Goal: Task Accomplishment & Management: Manage account settings

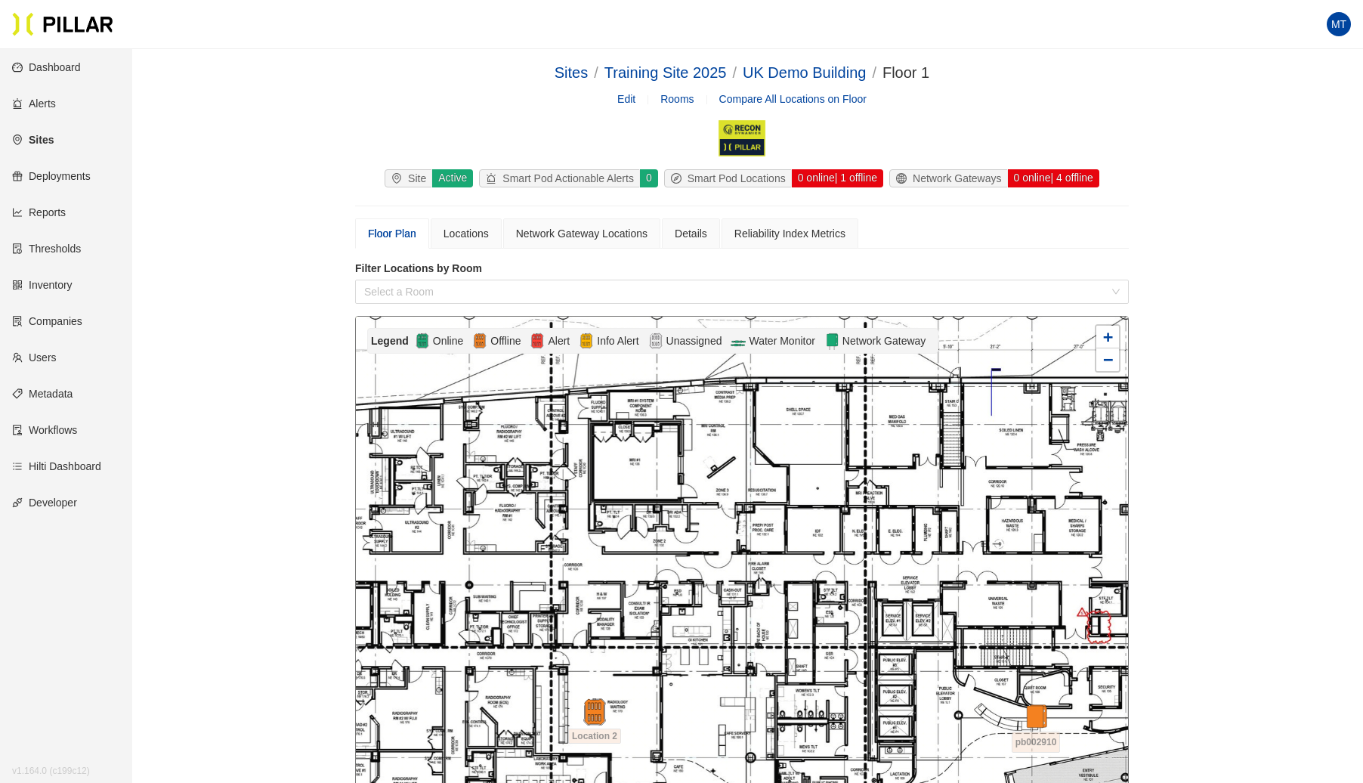
click at [39, 134] on link "Sites" at bounding box center [33, 140] width 42 height 12
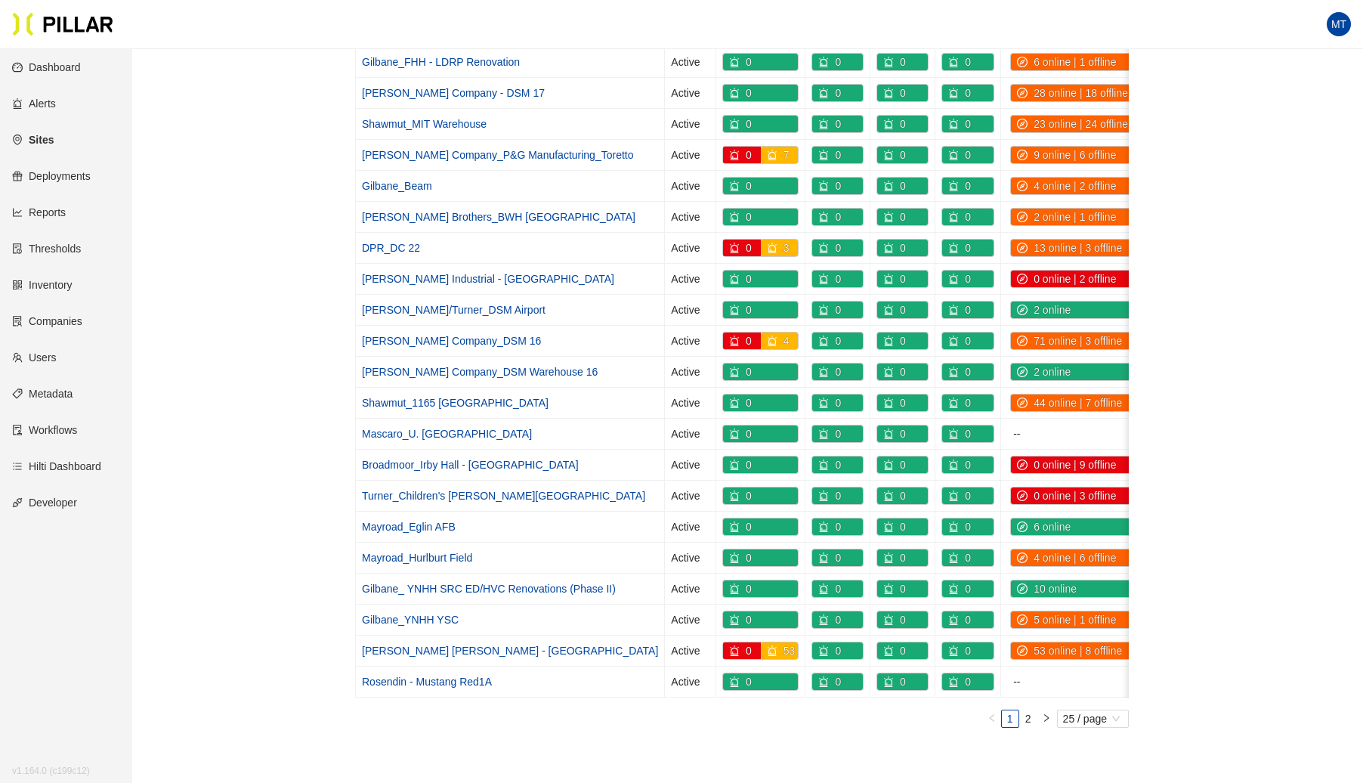
scroll to position [357, 0]
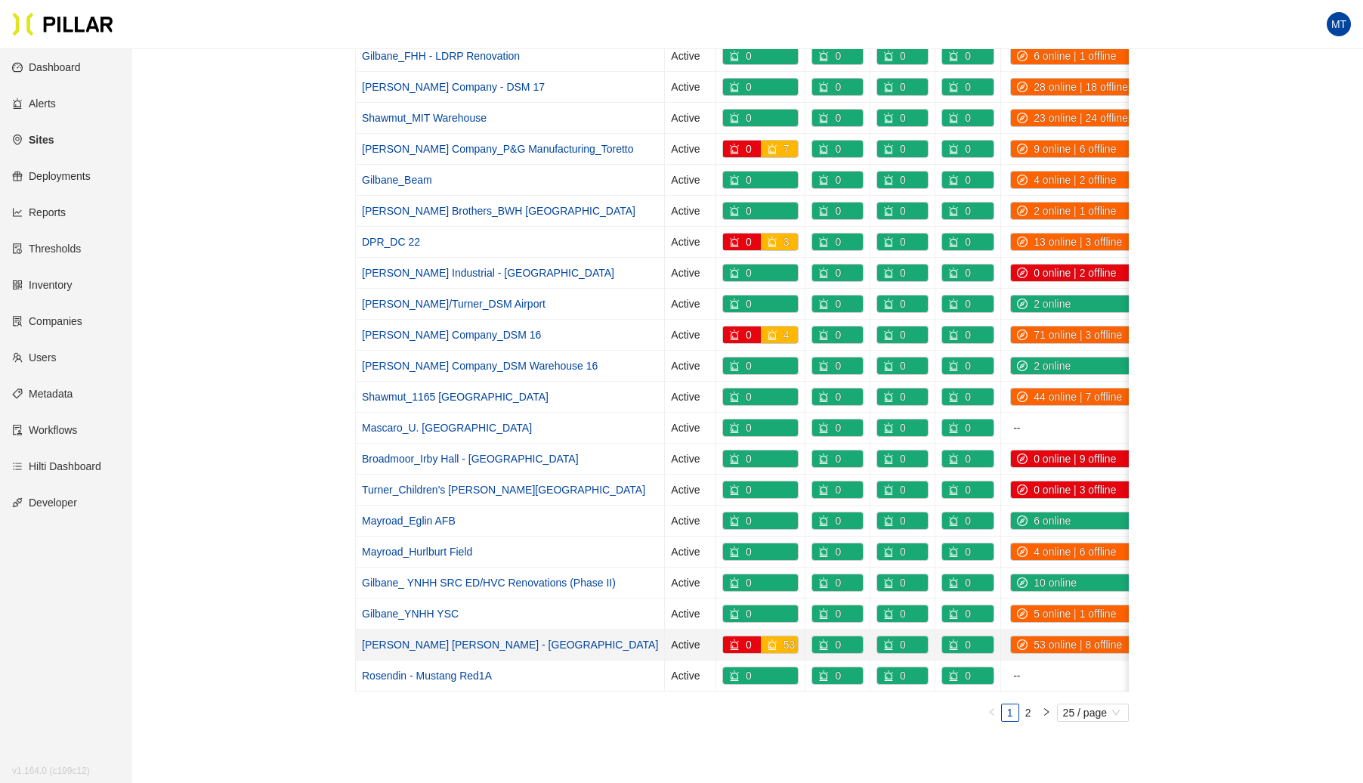
click at [435, 638] on link "[PERSON_NAME] [PERSON_NAME] - [GEOGRAPHIC_DATA]" at bounding box center [510, 644] width 296 height 12
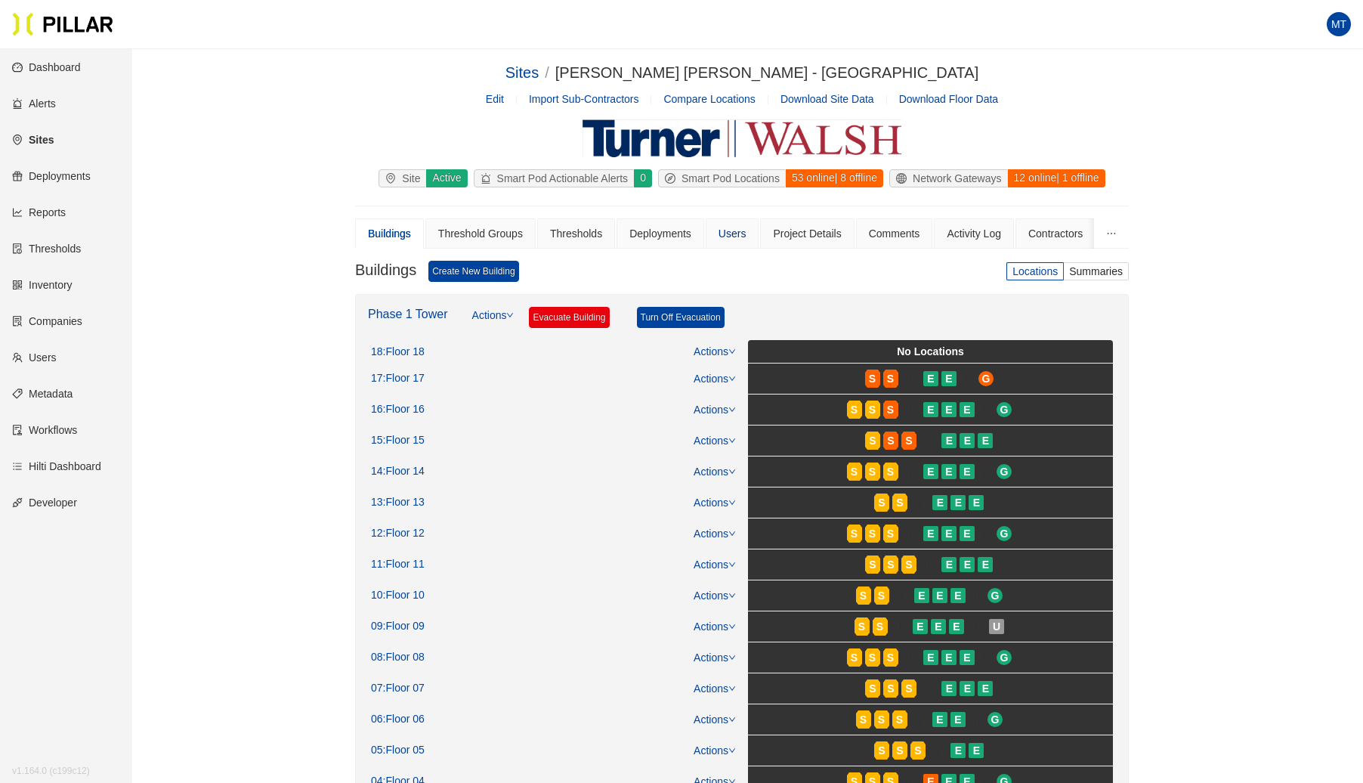
click at [737, 233] on div "Users" at bounding box center [733, 233] width 28 height 17
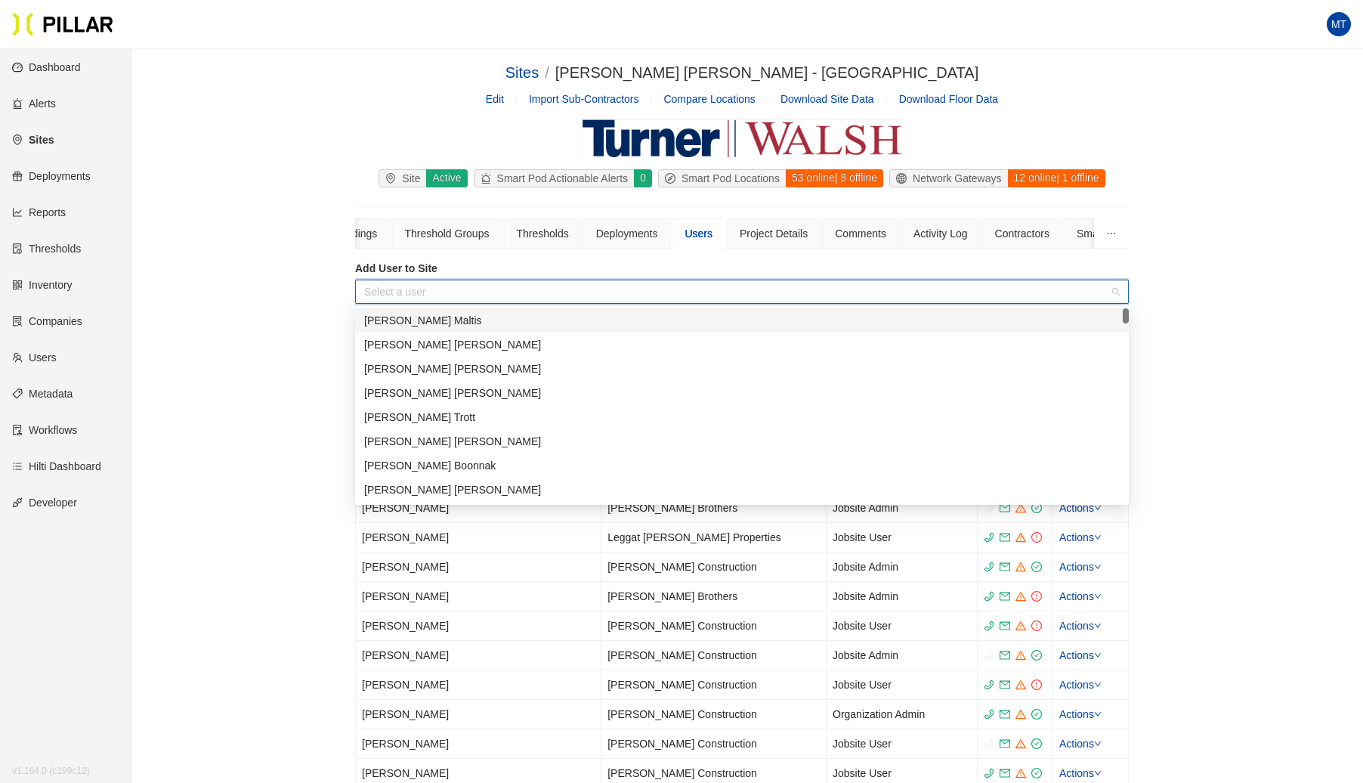
click at [552, 299] on input "search" at bounding box center [736, 291] width 745 height 23
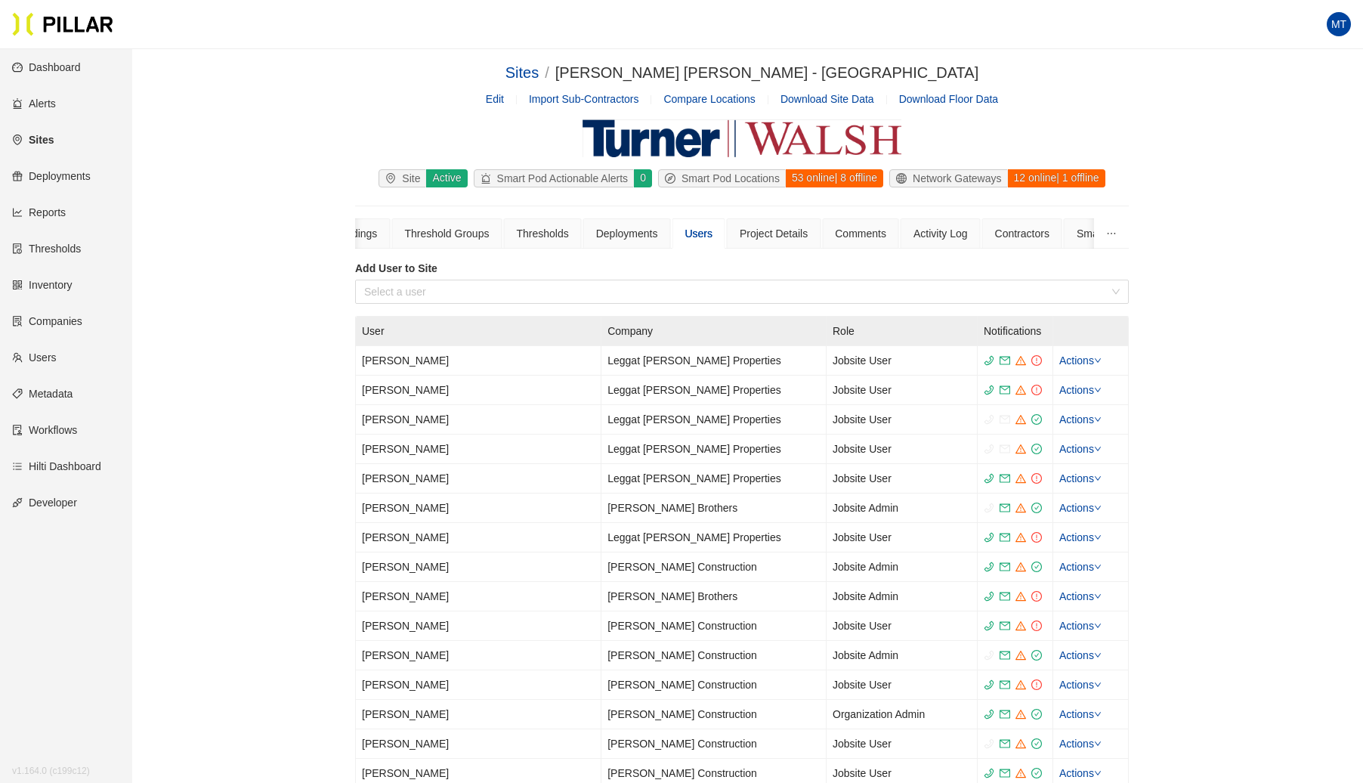
click at [56, 355] on link "Users" at bounding box center [34, 357] width 45 height 12
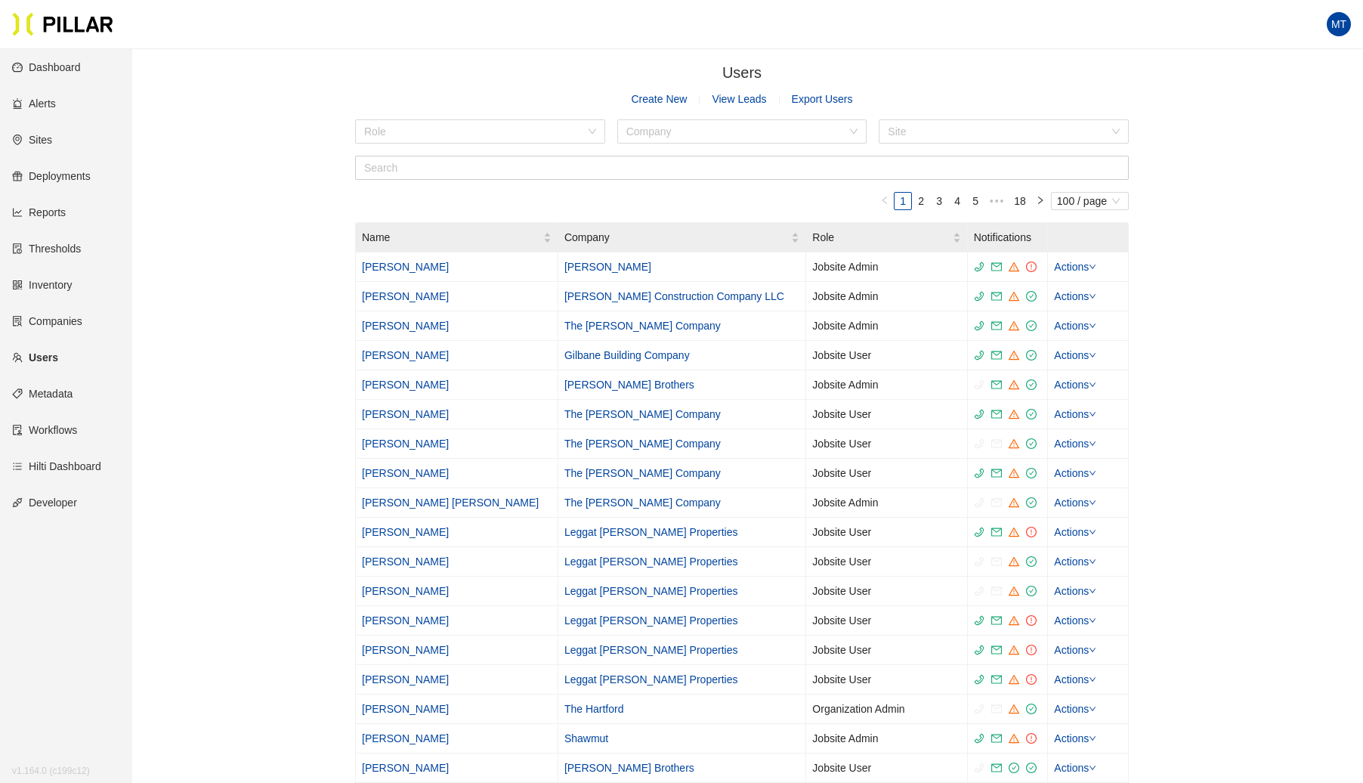
scroll to position [2, 0]
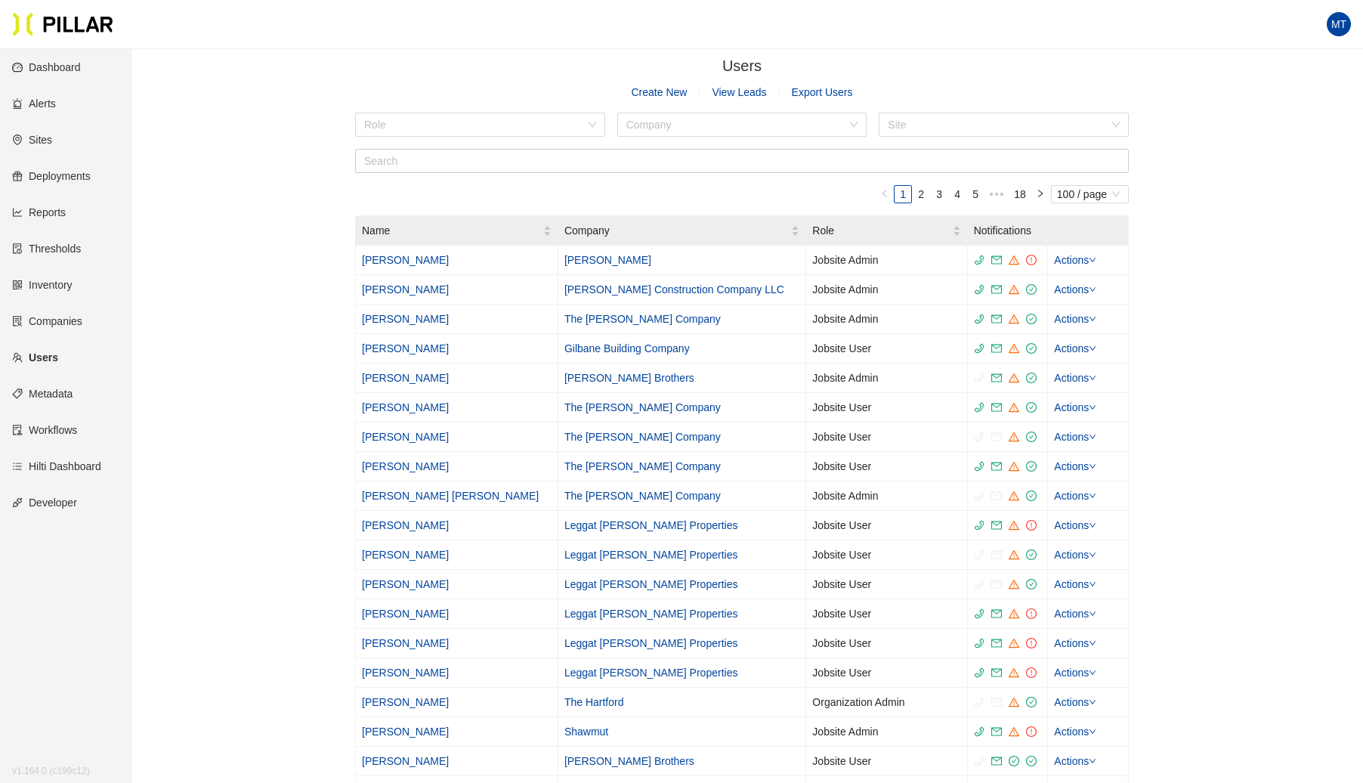
click at [675, 95] on link "Create New" at bounding box center [660, 92] width 56 height 17
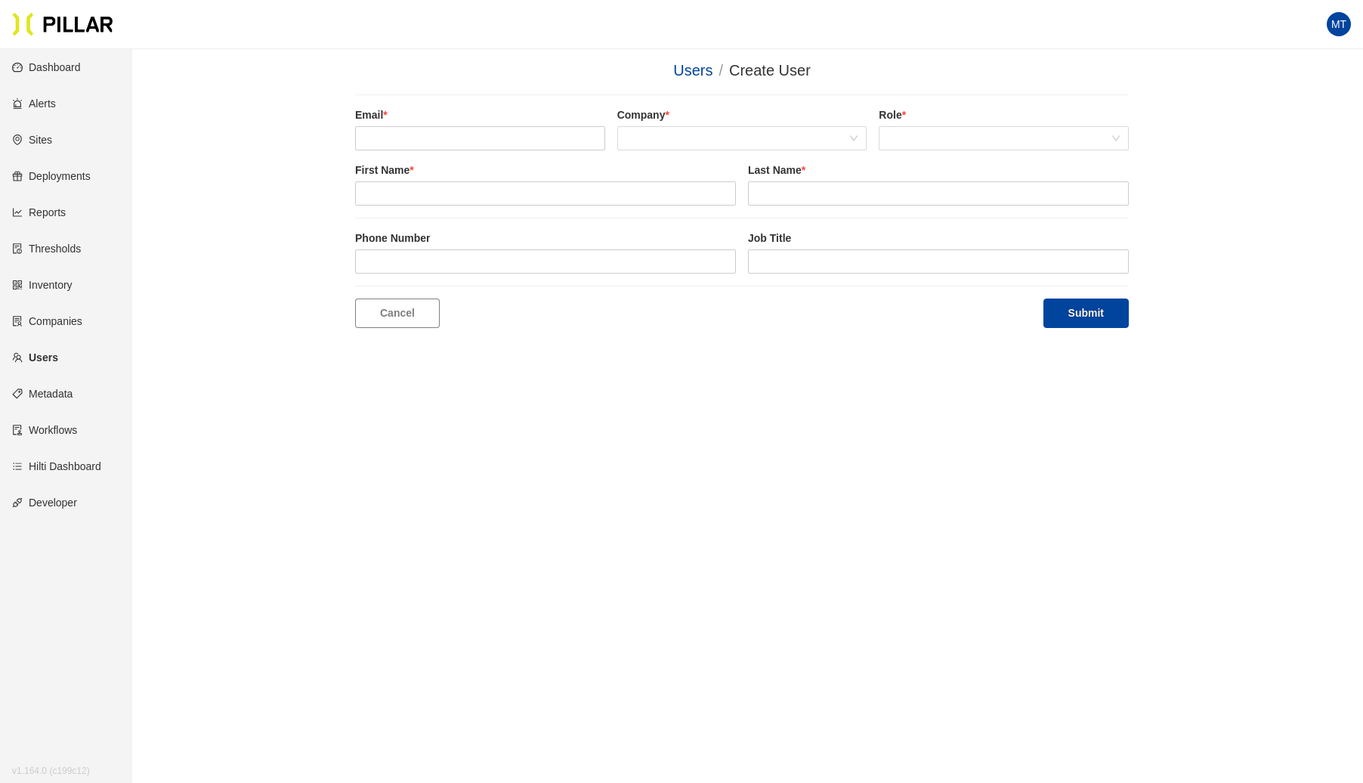
click at [441, 122] on label "Email *" at bounding box center [480, 115] width 250 height 16
click at [441, 126] on input "email" at bounding box center [480, 138] width 250 height 24
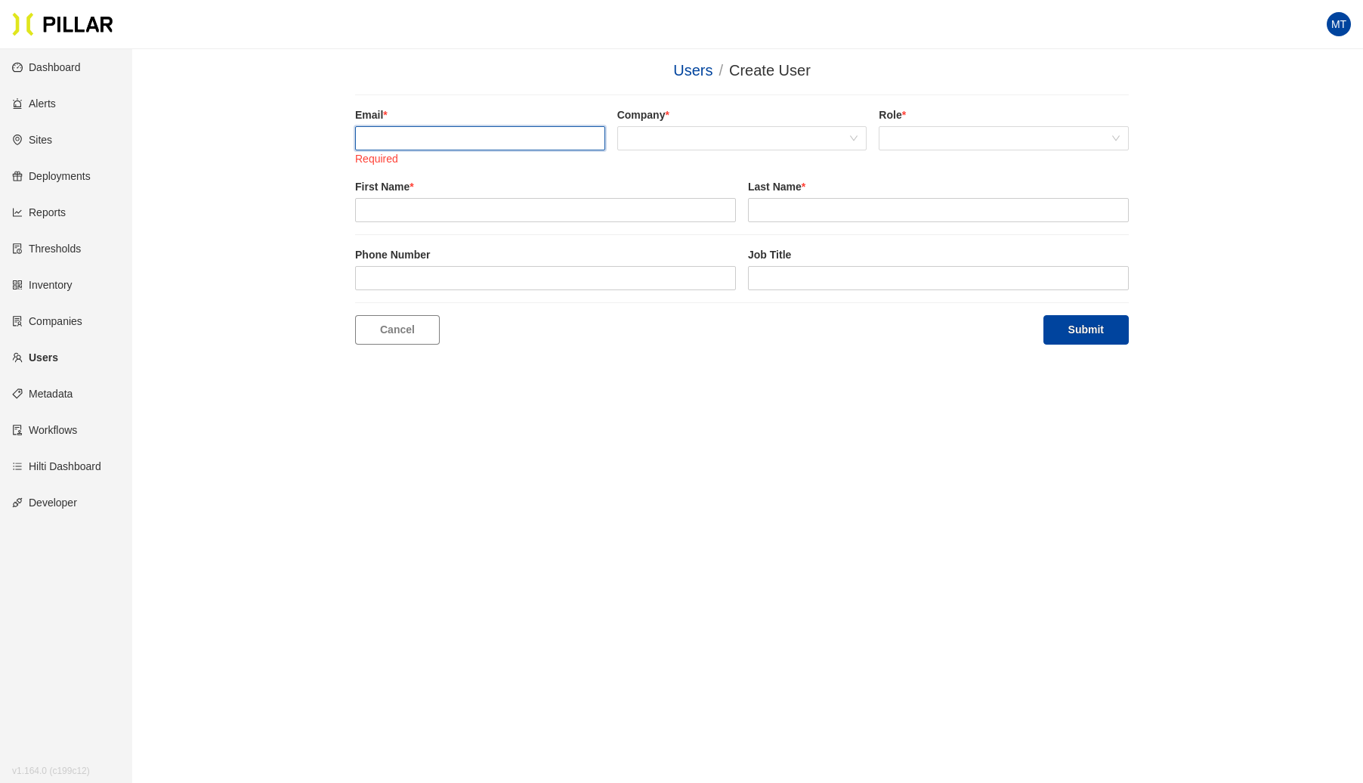
click at [441, 126] on input "email" at bounding box center [480, 138] width 250 height 24
paste input "[EMAIL_ADDRESS][DOMAIN_NAME]"
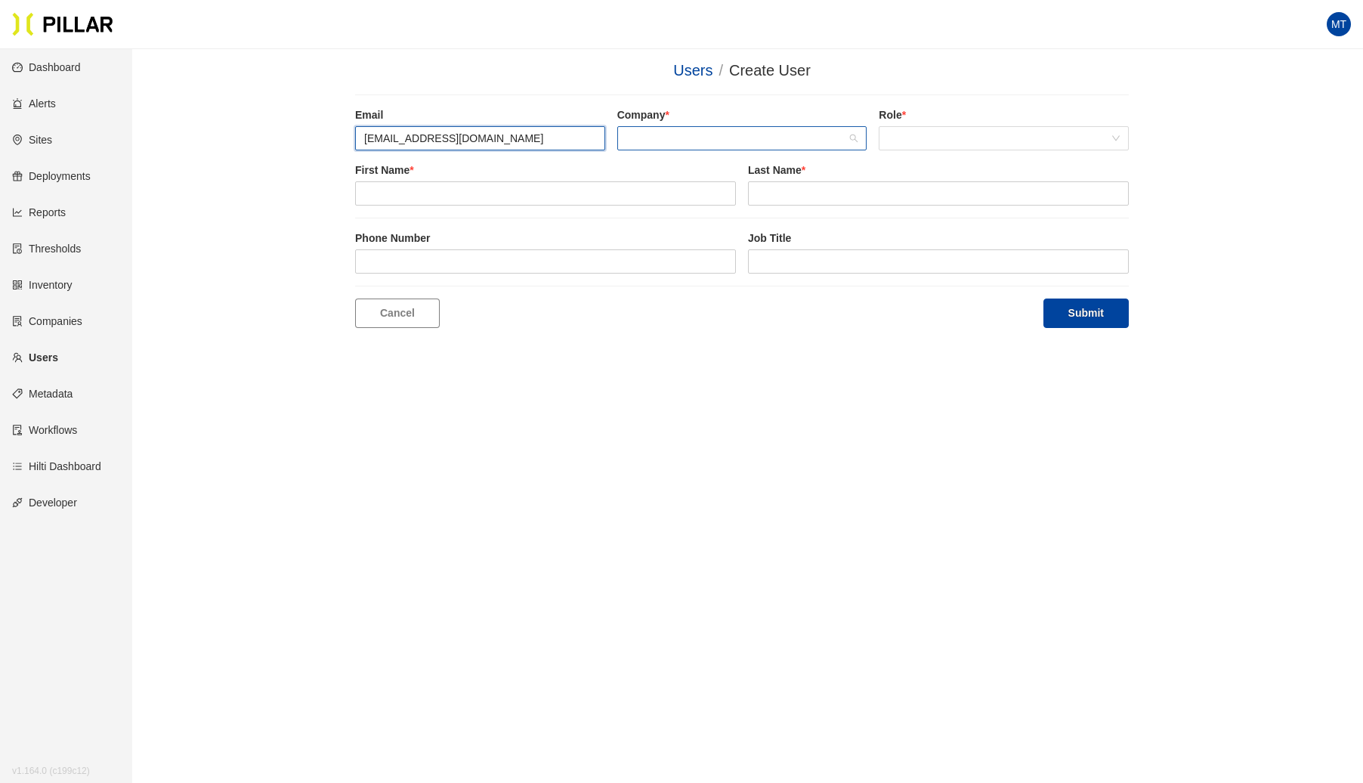
click at [699, 134] on span at bounding box center [742, 138] width 232 height 23
type input "[EMAIL_ADDRESS][DOMAIN_NAME]"
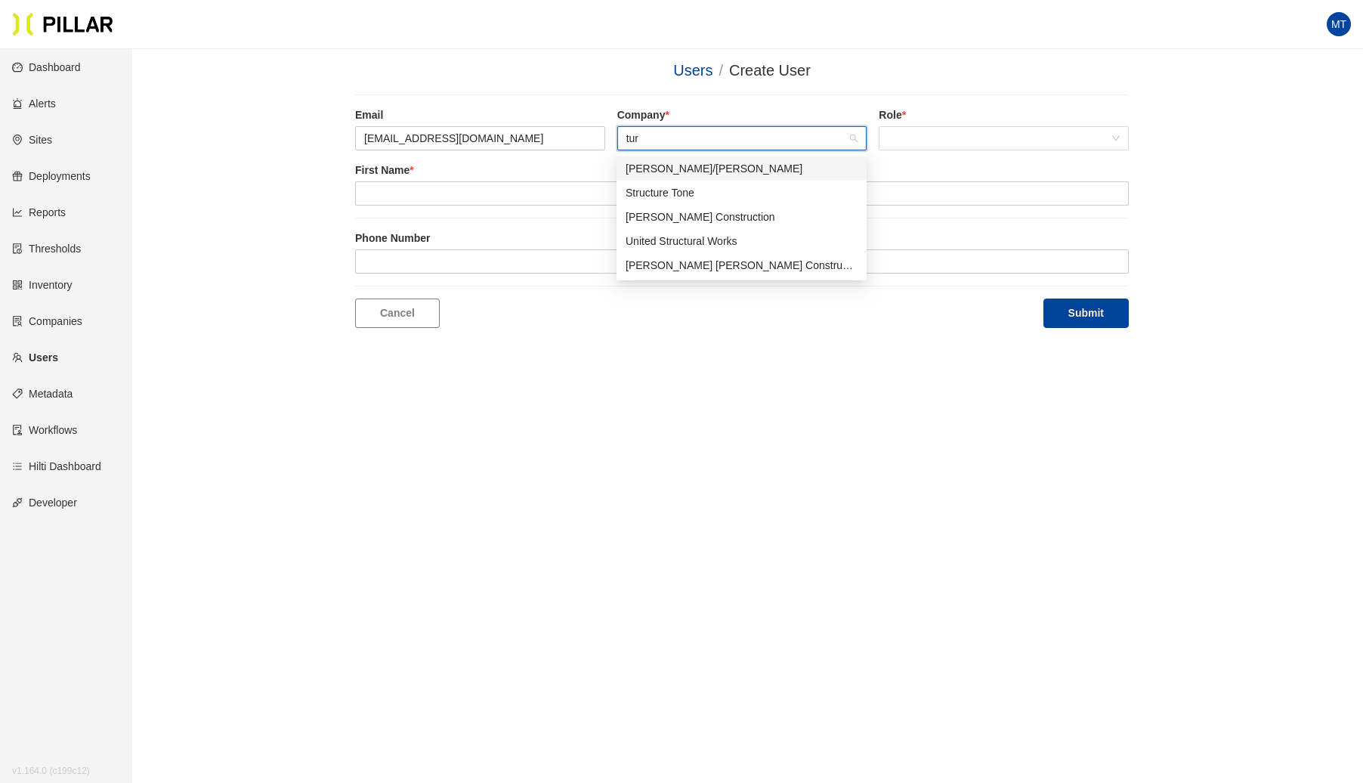
type input "turn"
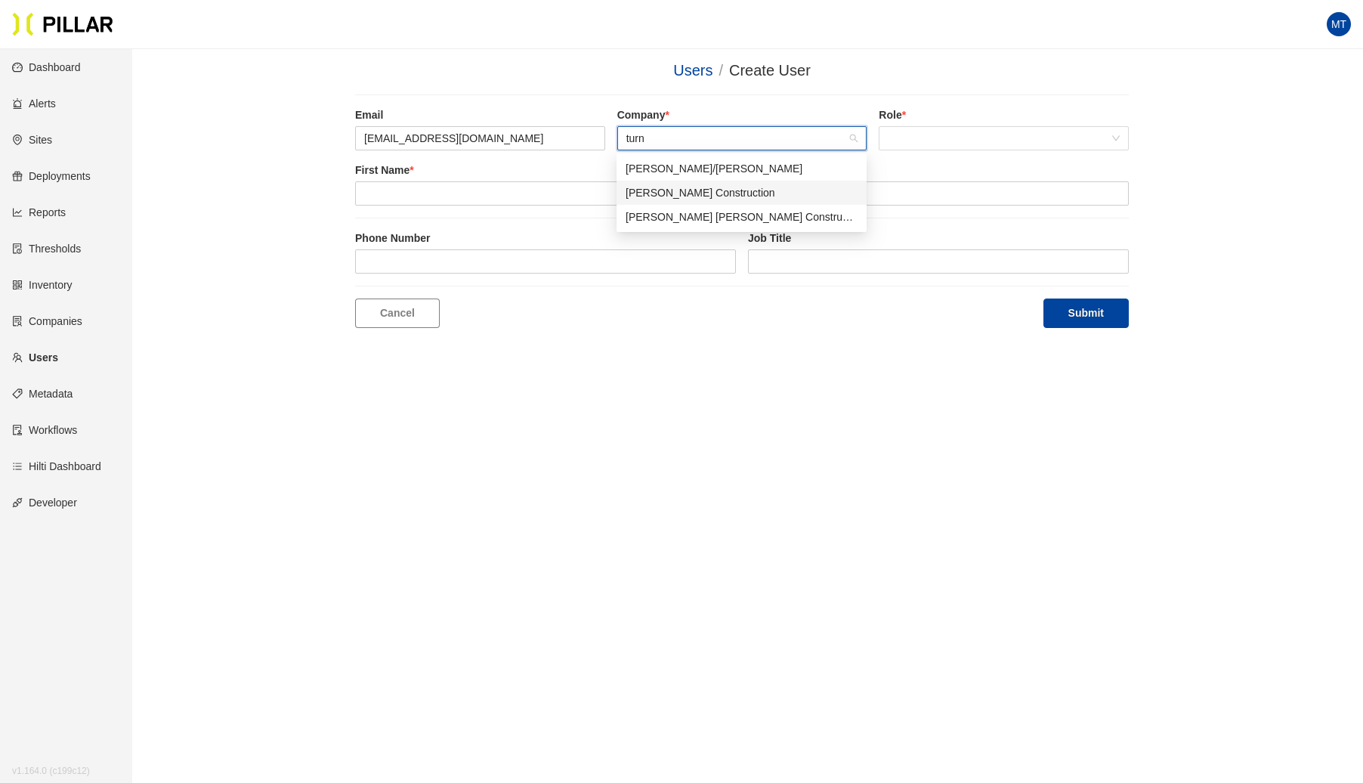
click at [679, 187] on div "[PERSON_NAME] Construction" at bounding box center [742, 192] width 232 height 17
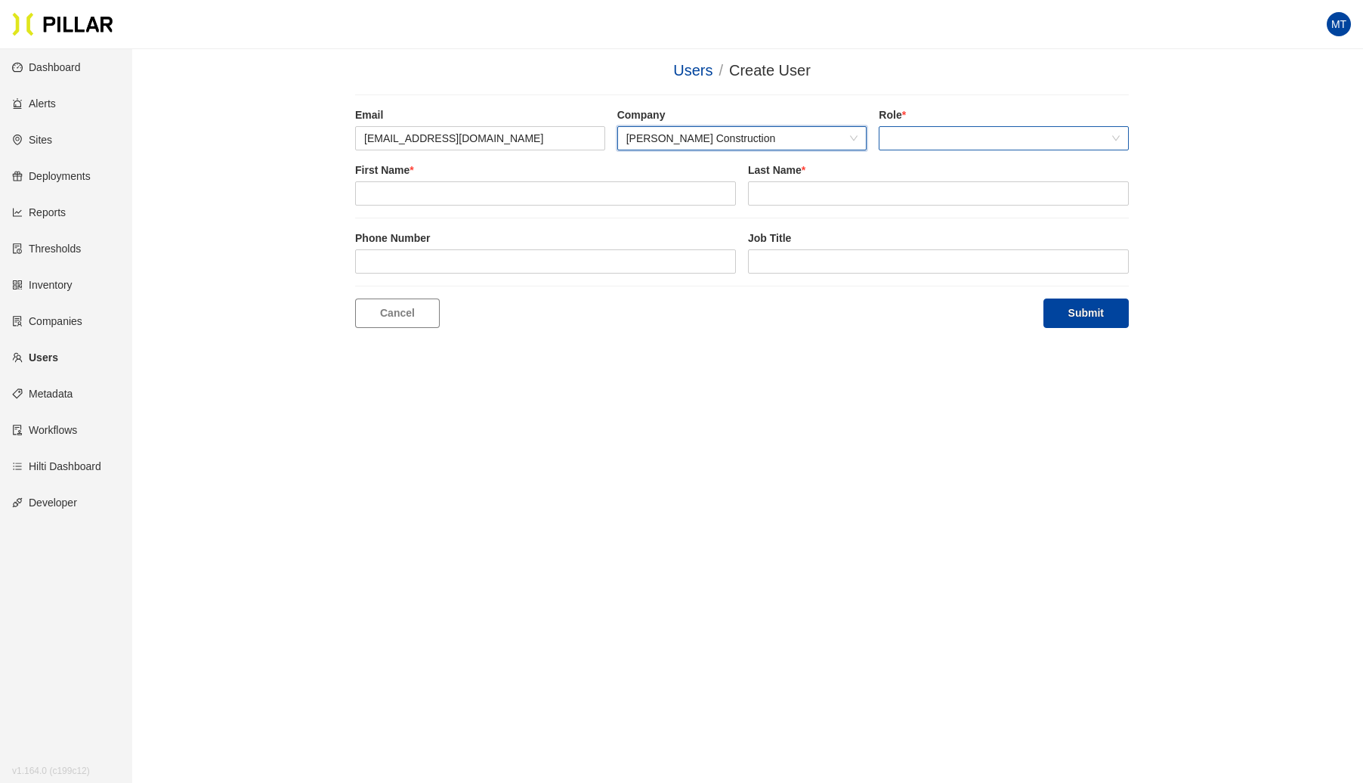
click at [944, 139] on span at bounding box center [1004, 138] width 232 height 23
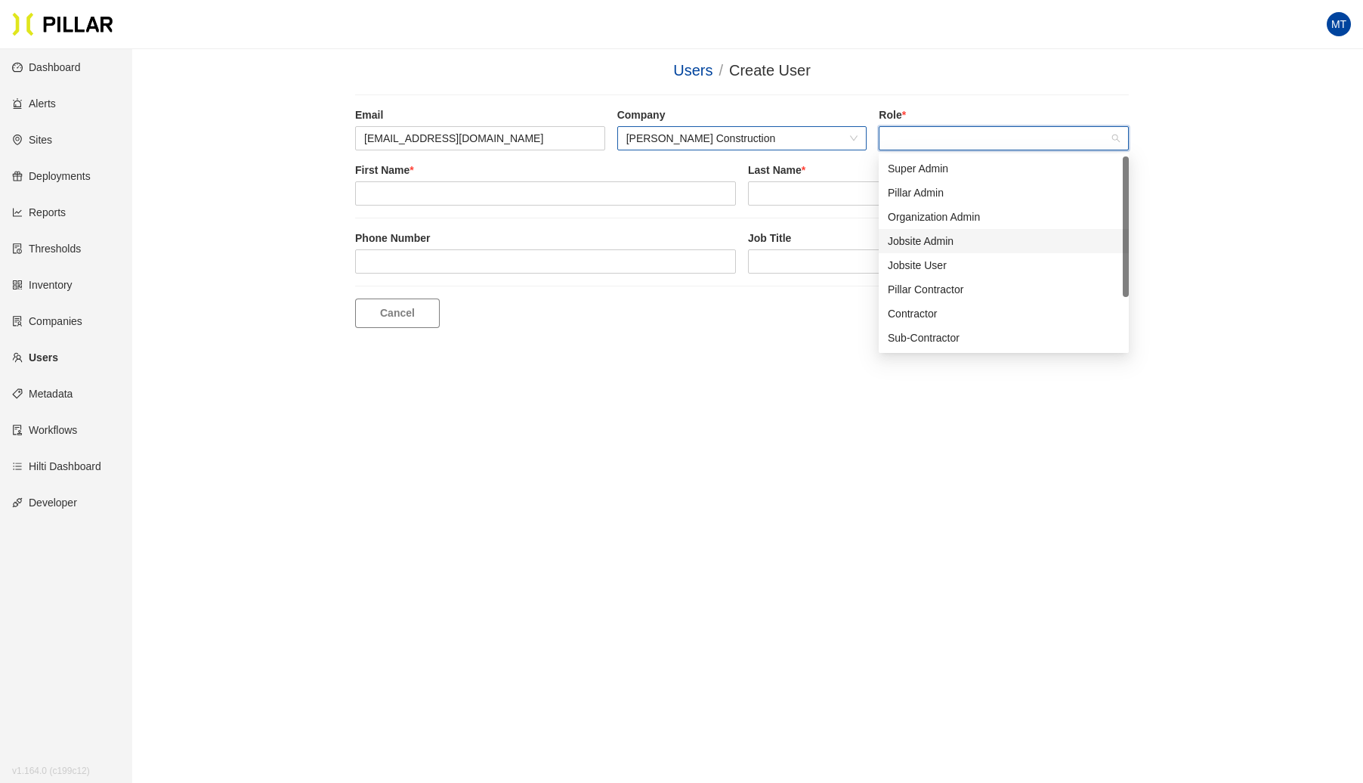
click at [929, 243] on div "Jobsite Admin" at bounding box center [1004, 241] width 232 height 17
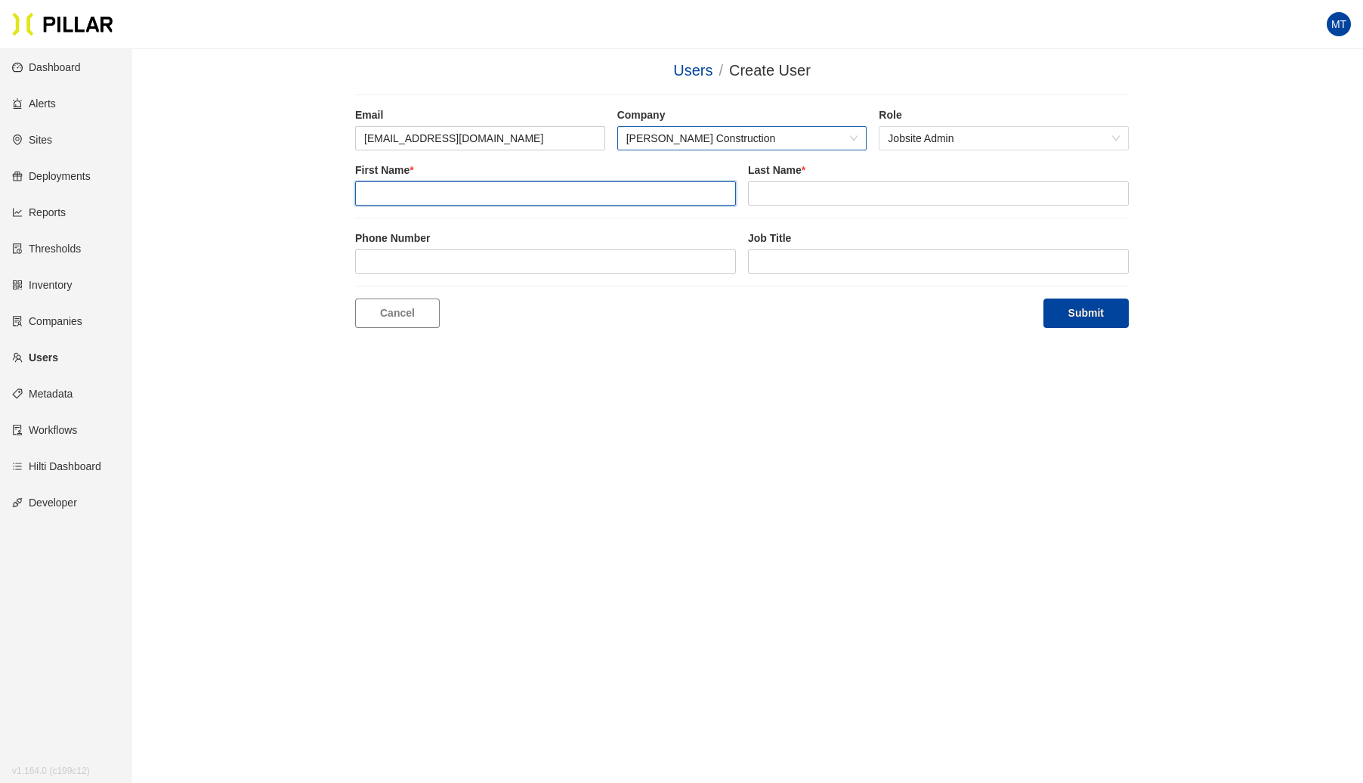
click at [555, 193] on input "text" at bounding box center [545, 193] width 381 height 24
type input "[PERSON_NAME]"
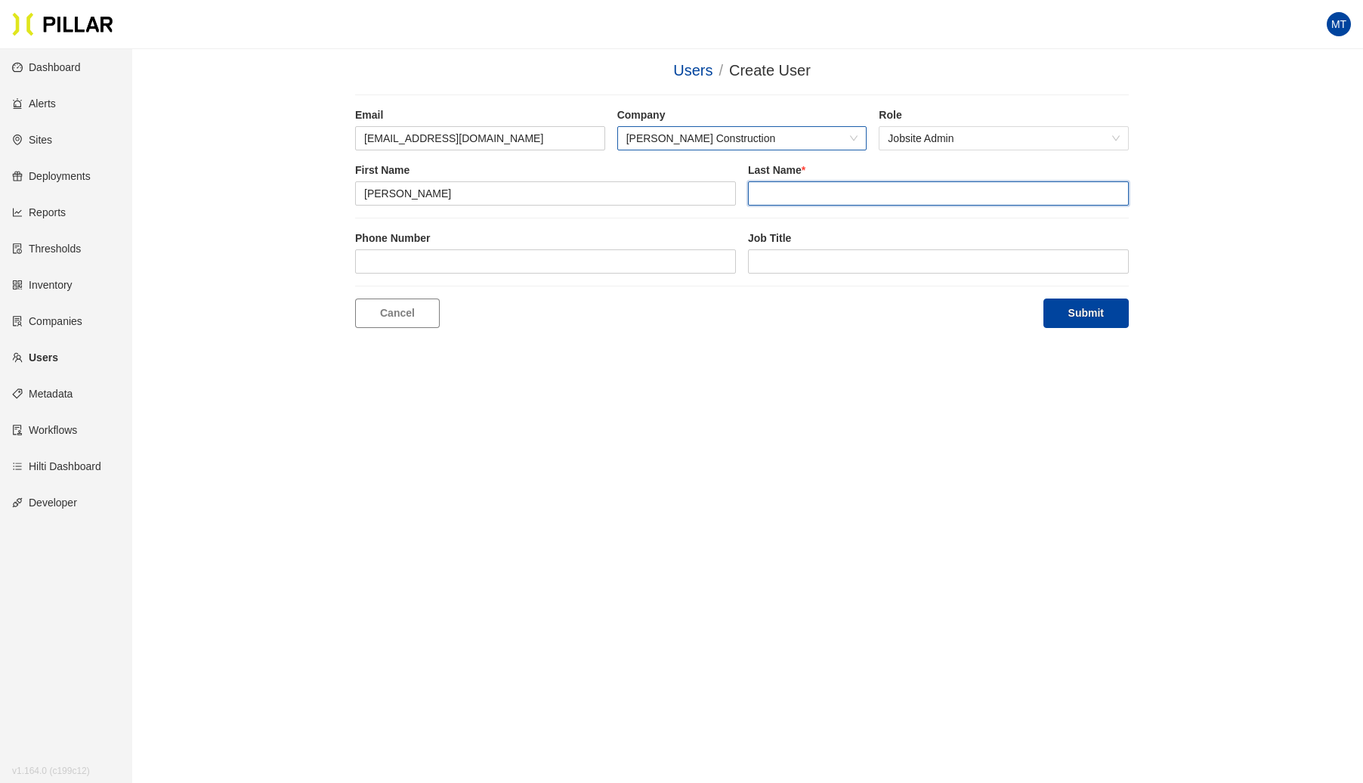
click at [784, 189] on input "text" at bounding box center [938, 193] width 381 height 24
type input "[PERSON_NAME]"
click at [1097, 310] on button "Submit" at bounding box center [1085, 312] width 85 height 29
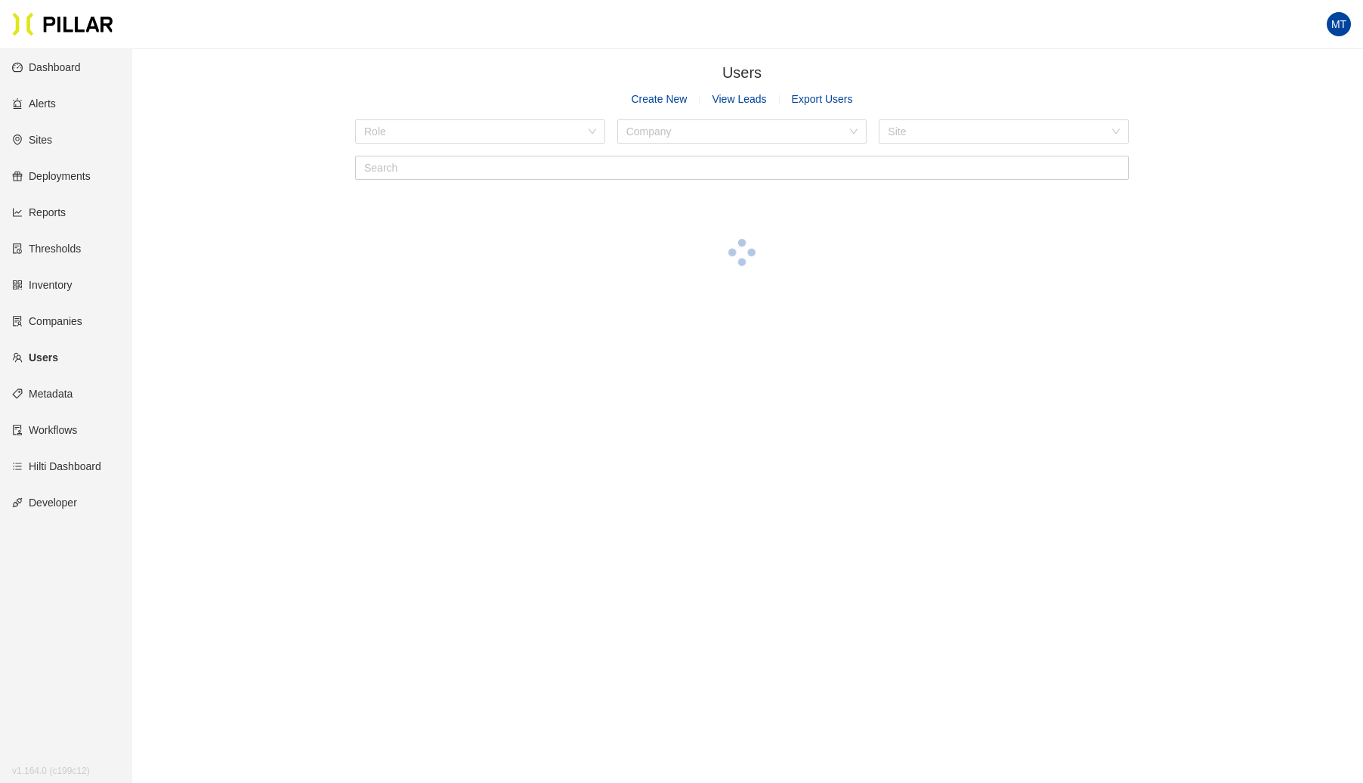
scroll to position [10, 0]
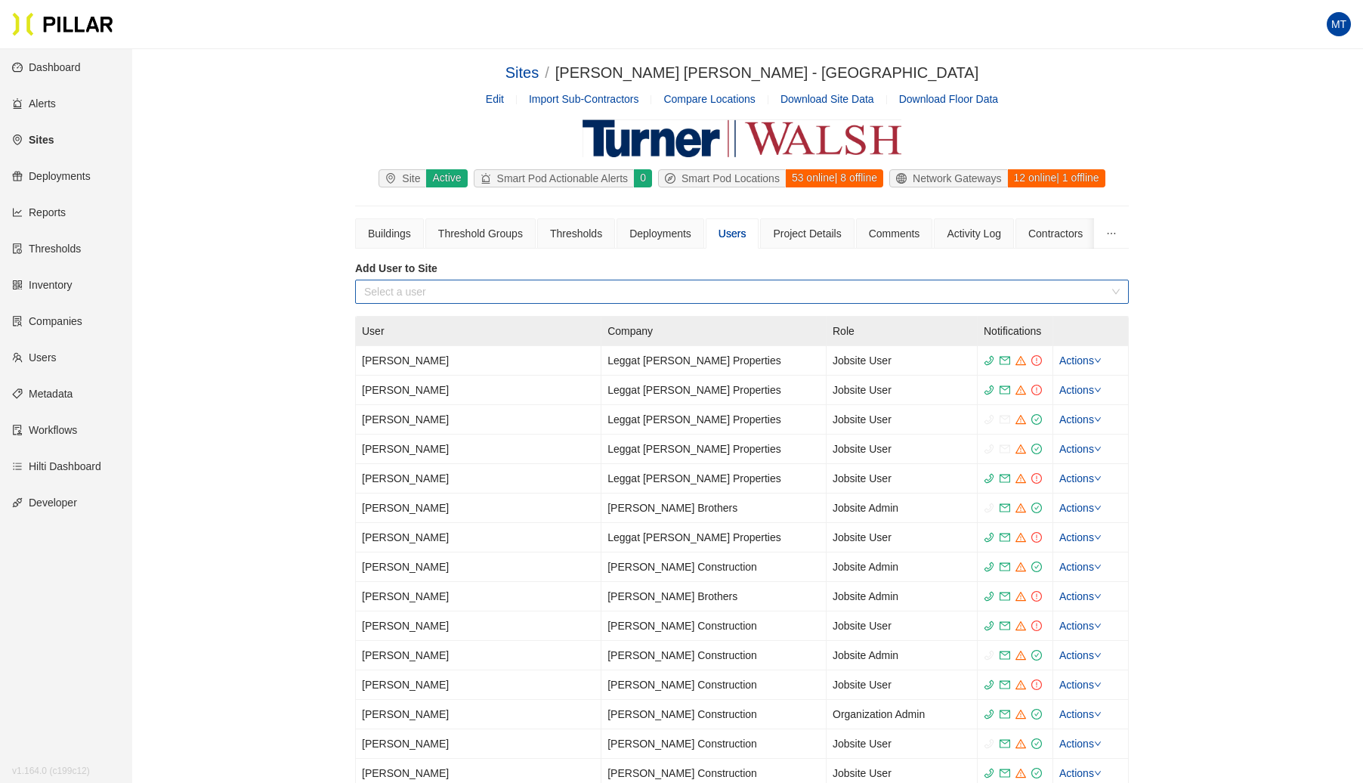
click at [443, 286] on input "search" at bounding box center [736, 291] width 745 height 23
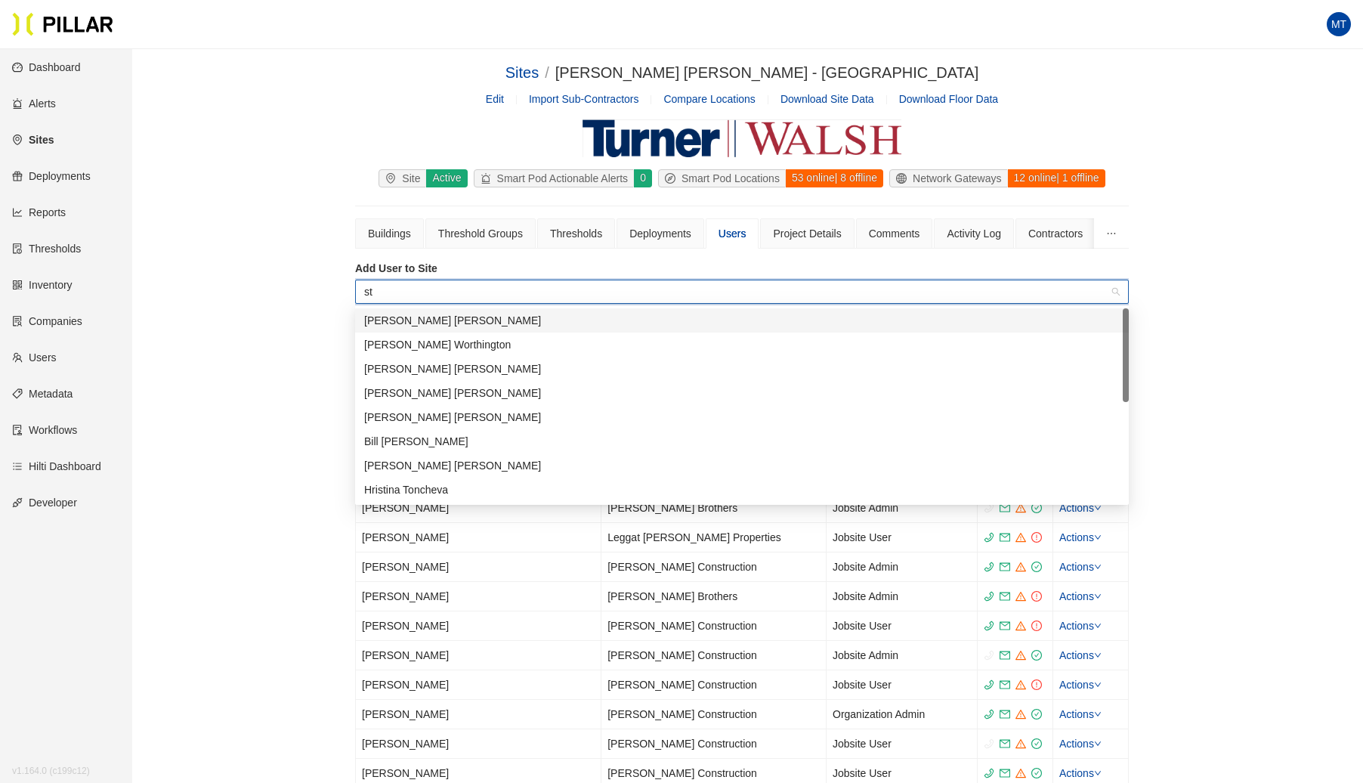
type input "ste"
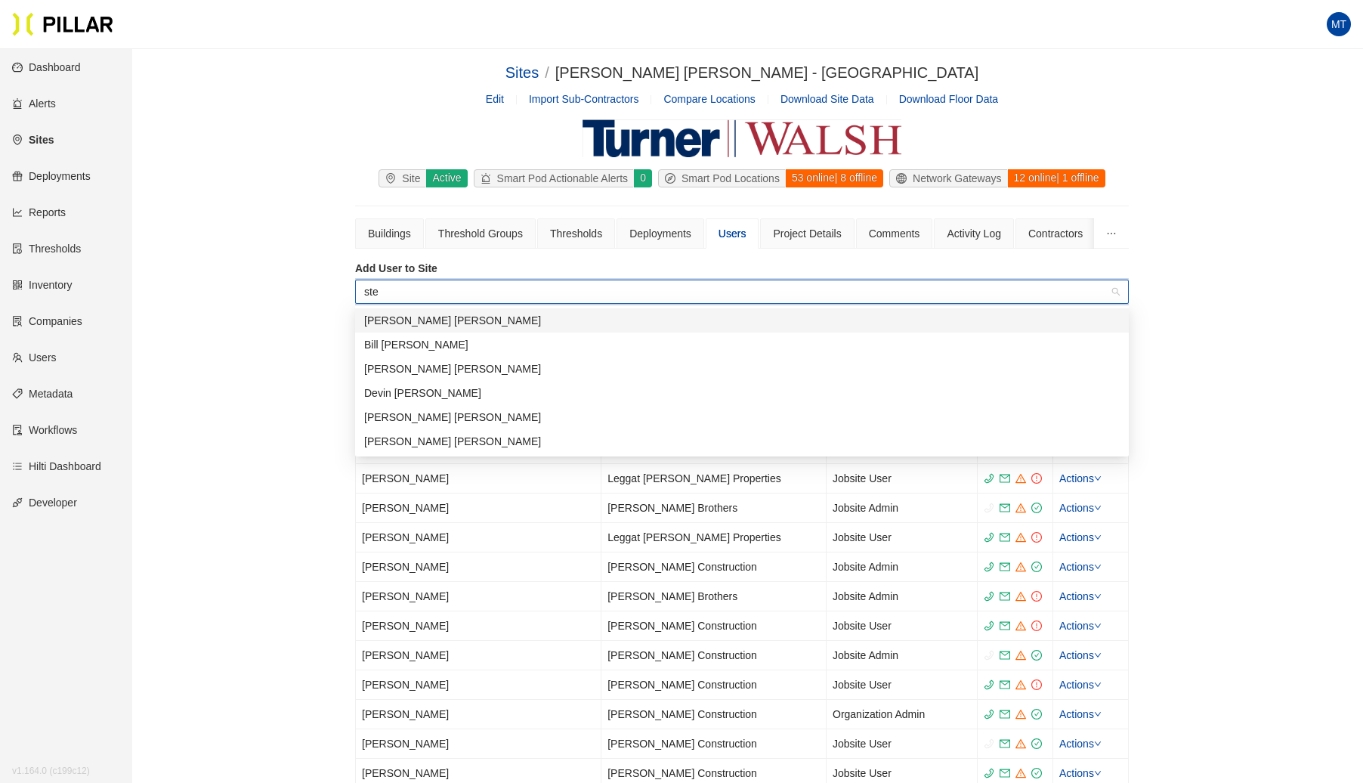
click at [426, 319] on div "[PERSON_NAME]" at bounding box center [742, 320] width 756 height 17
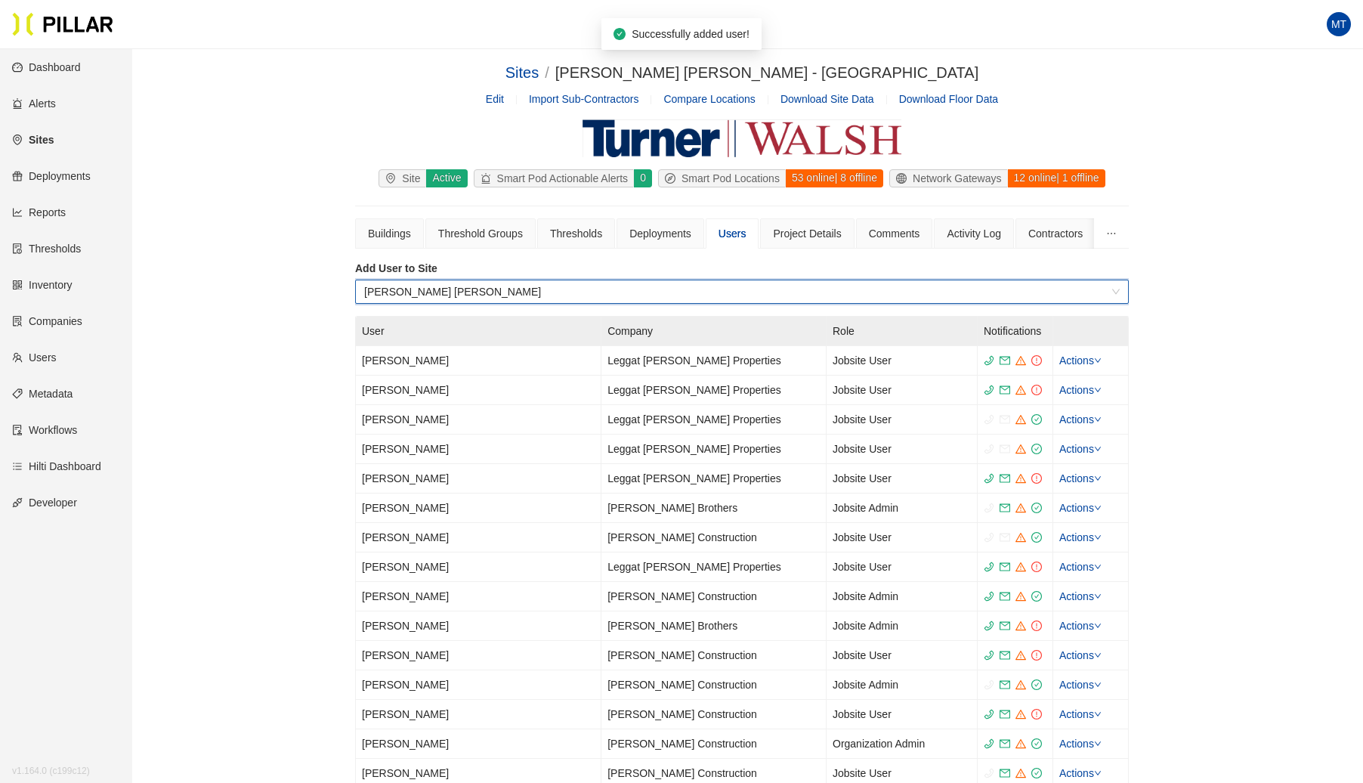
click at [54, 356] on link "Users" at bounding box center [34, 357] width 45 height 12
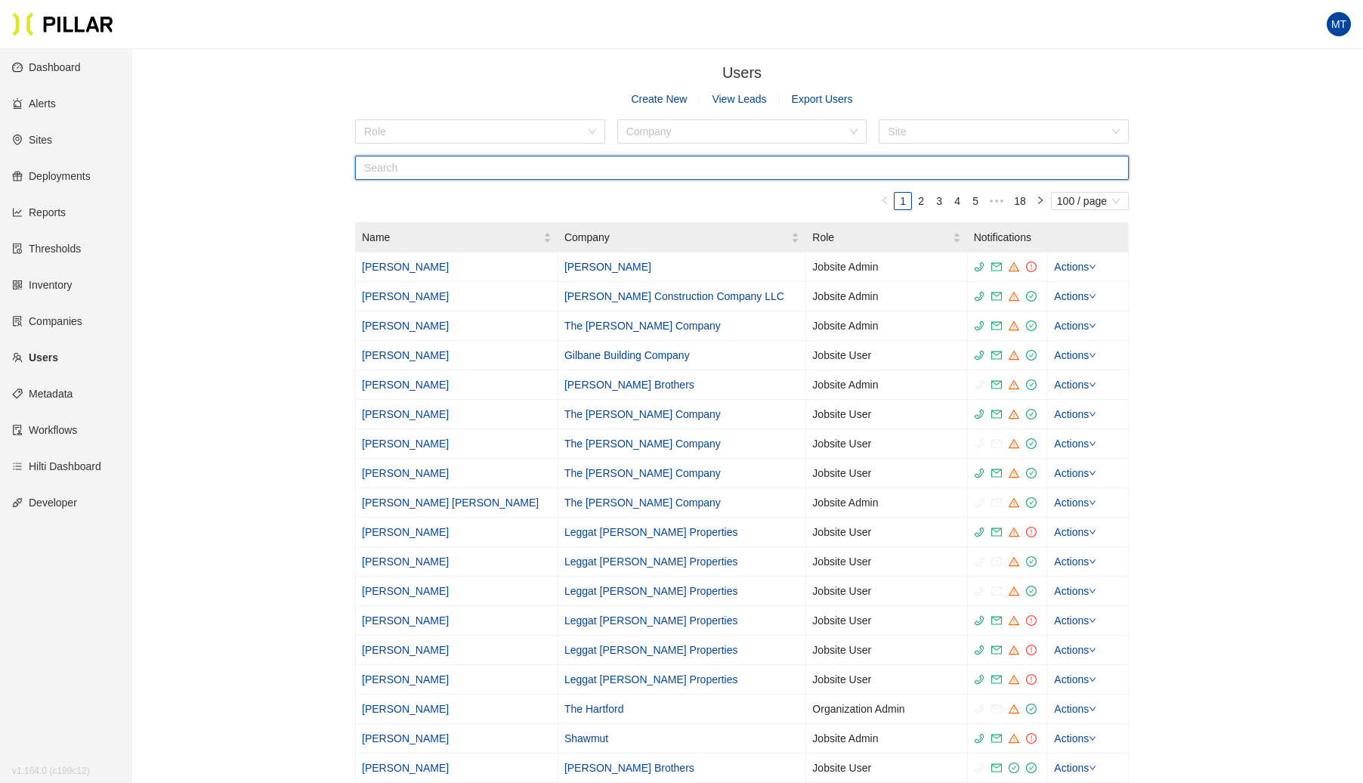
click at [560, 163] on input "text" at bounding box center [742, 168] width 774 height 24
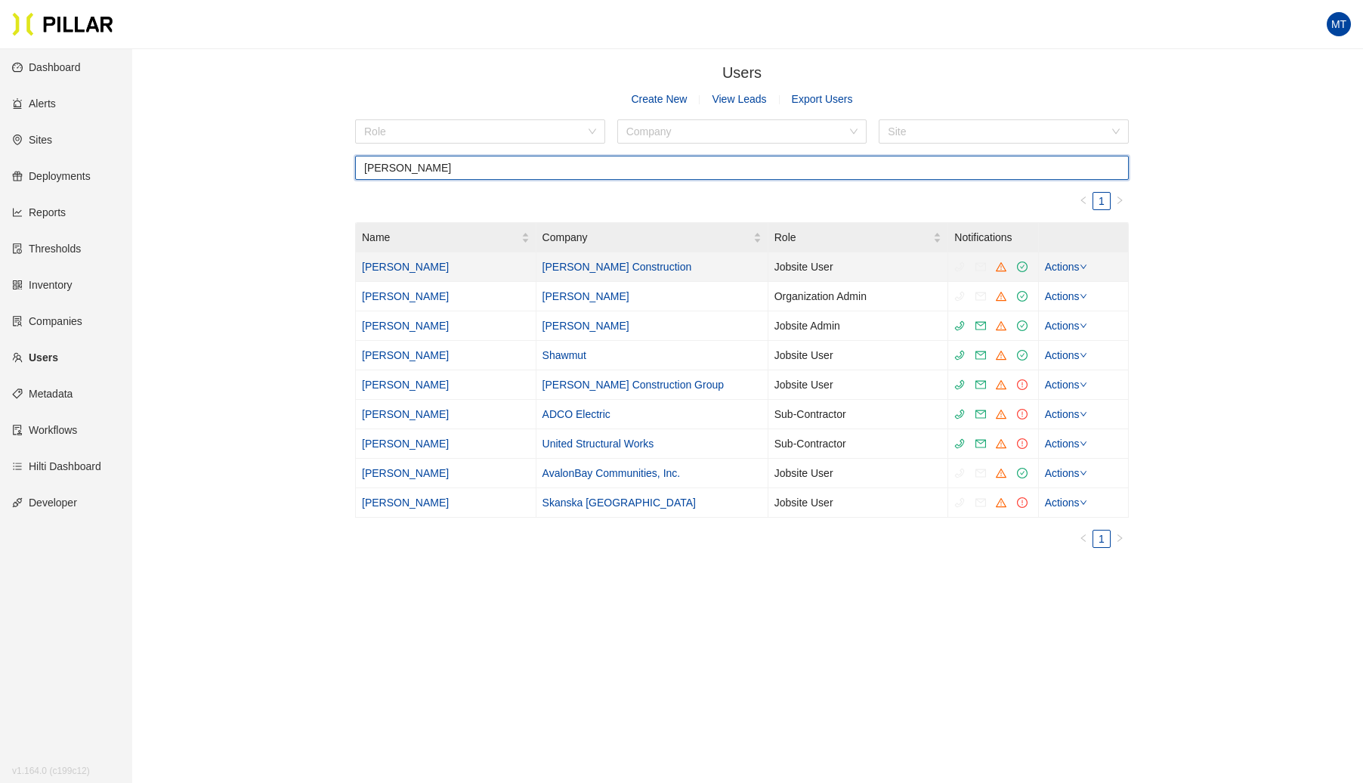
type input "[PERSON_NAME]"
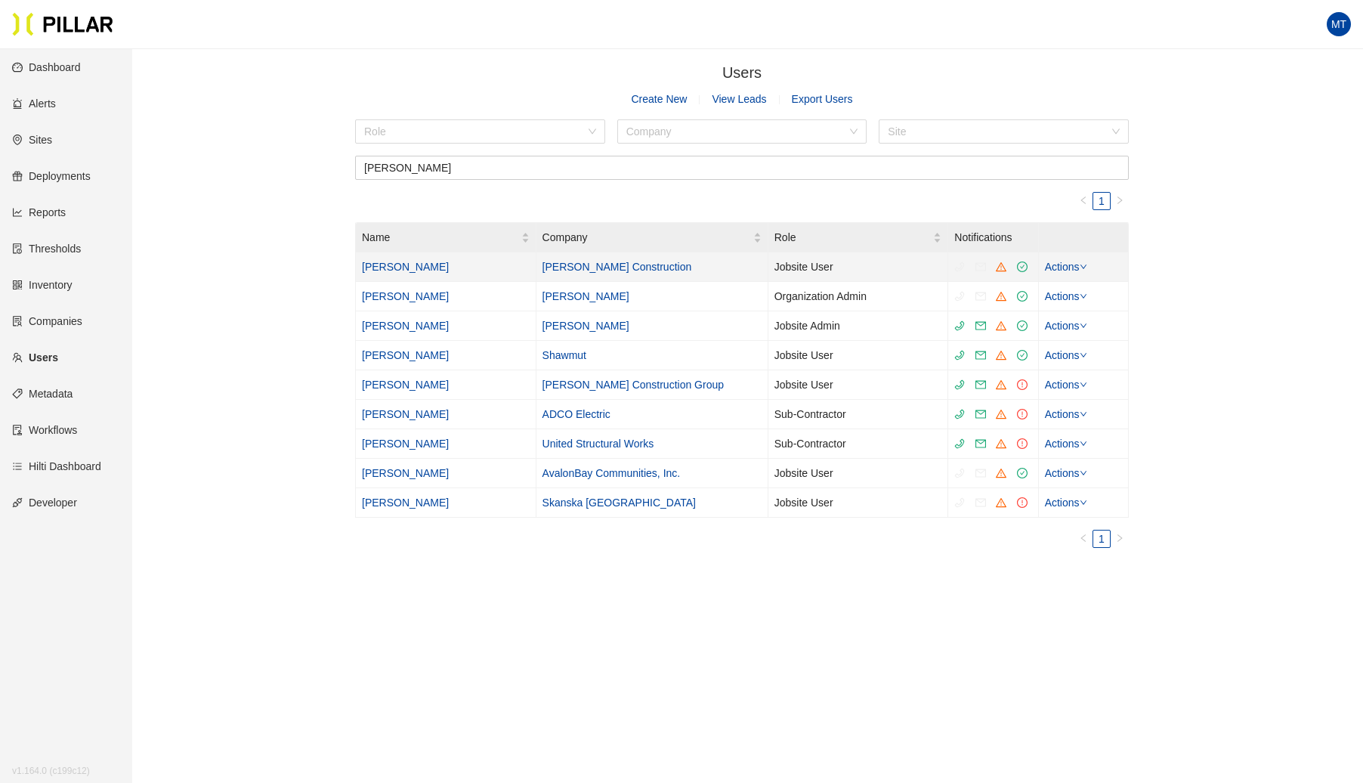
click at [425, 267] on link "[PERSON_NAME]" at bounding box center [405, 267] width 87 height 12
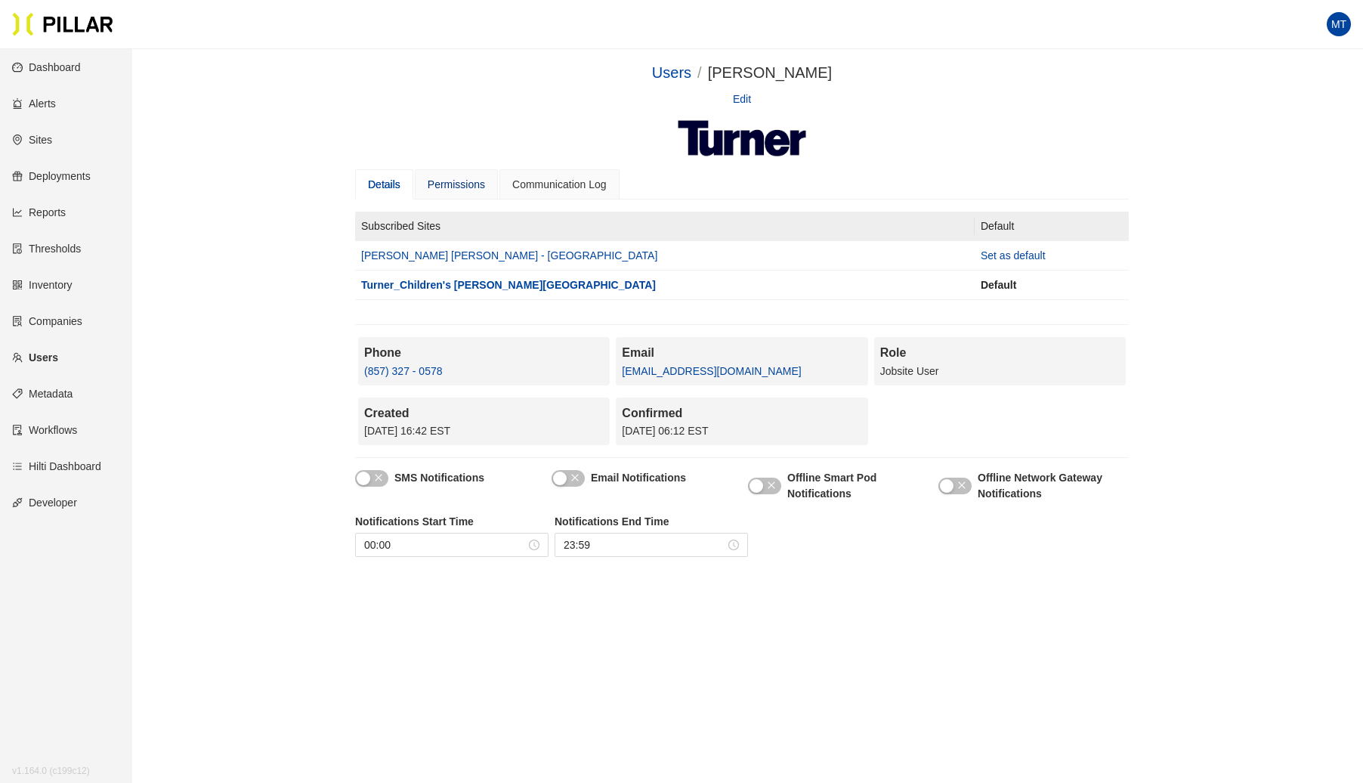
click at [462, 187] on div "Permissions" at bounding box center [456, 184] width 57 height 17
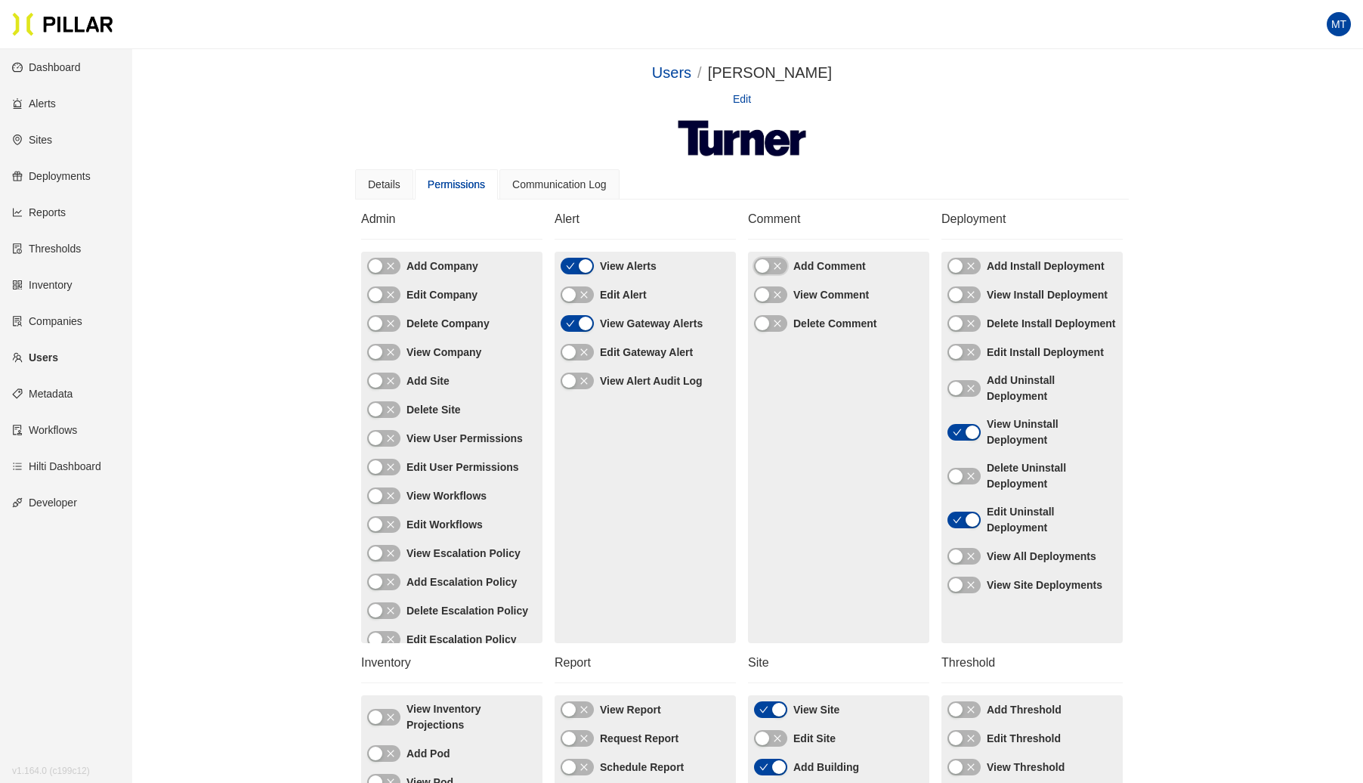
drag, startPoint x: 762, startPoint y: 267, endPoint x: 762, endPoint y: 285, distance: 18.1
click at [761, 270] on div "button" at bounding box center [763, 266] width 14 height 14
drag, startPoint x: 762, startPoint y: 295, endPoint x: 761, endPoint y: 311, distance: 16.7
click at [762, 298] on div "button" at bounding box center [763, 295] width 14 height 14
click at [571, 293] on div "button" at bounding box center [569, 295] width 14 height 14
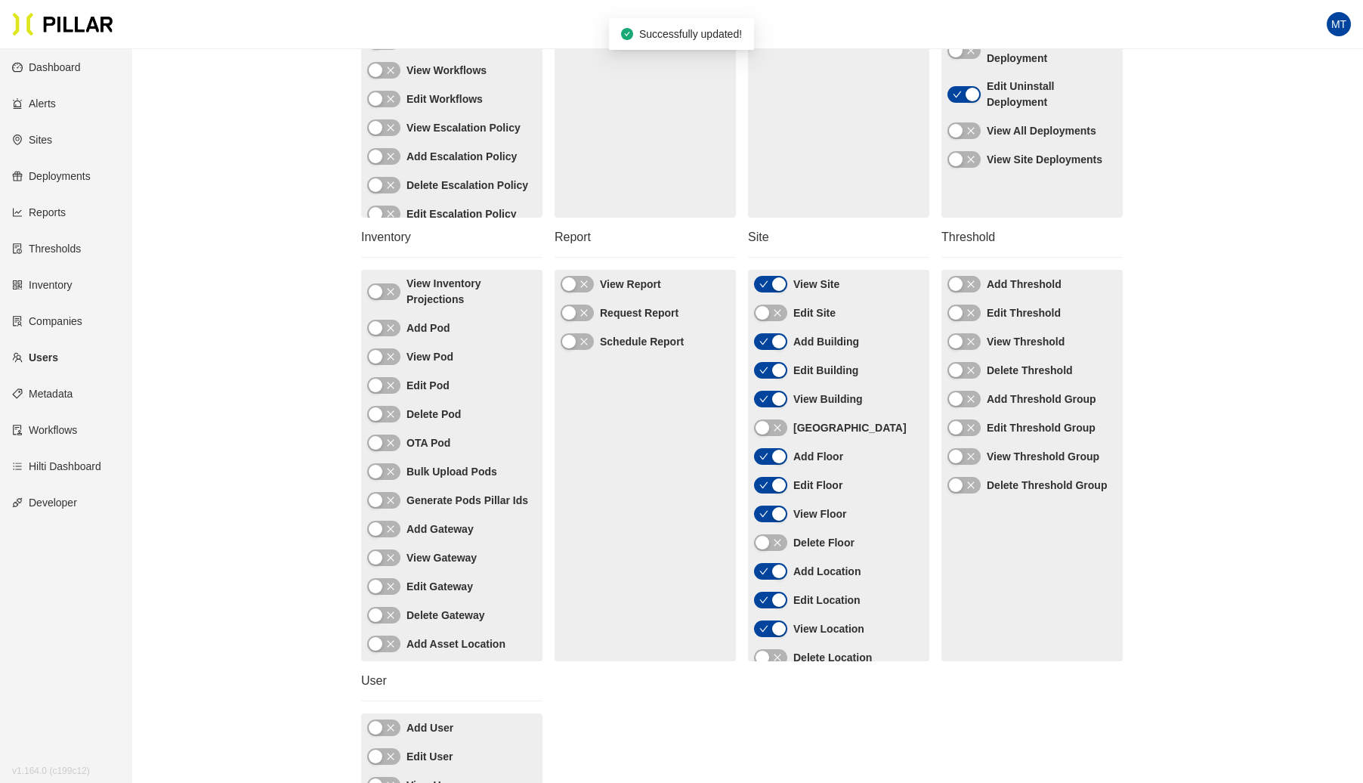
scroll to position [426, 0]
click at [963, 283] on button "button" at bounding box center [963, 283] width 33 height 17
drag, startPoint x: 963, startPoint y: 310, endPoint x: 957, endPoint y: 331, distance: 21.8
click at [963, 313] on button "button" at bounding box center [963, 312] width 33 height 17
click at [957, 342] on div "button" at bounding box center [956, 341] width 14 height 14
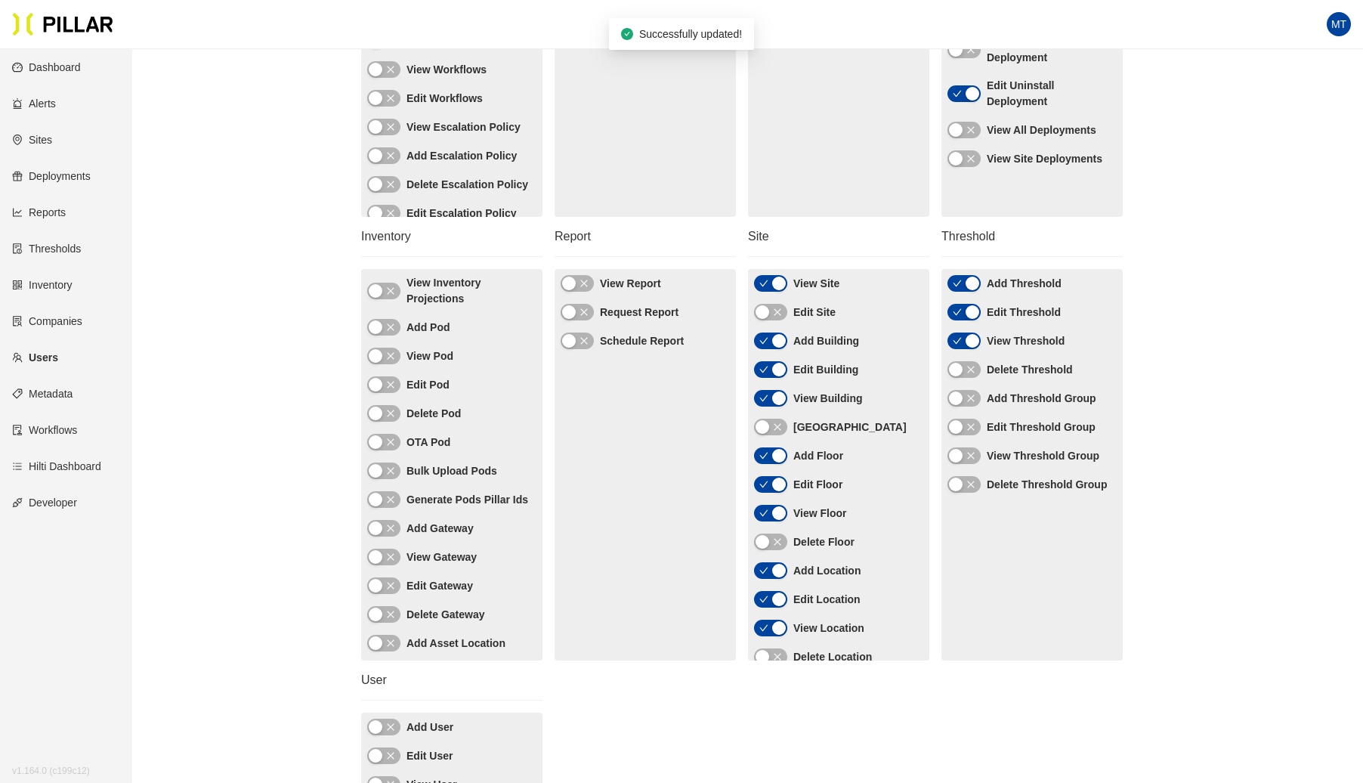
click at [766, 311] on div "button" at bounding box center [763, 312] width 14 height 14
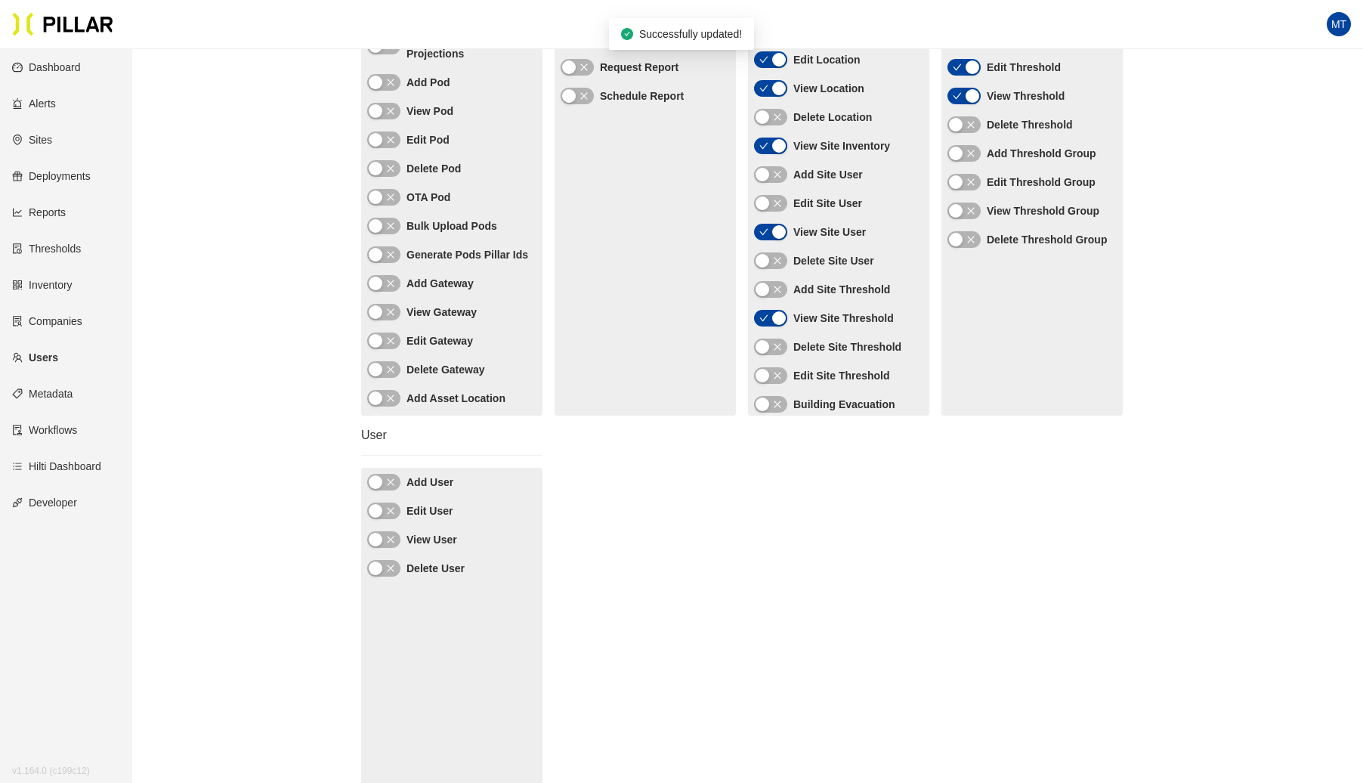
scroll to position [310, 0]
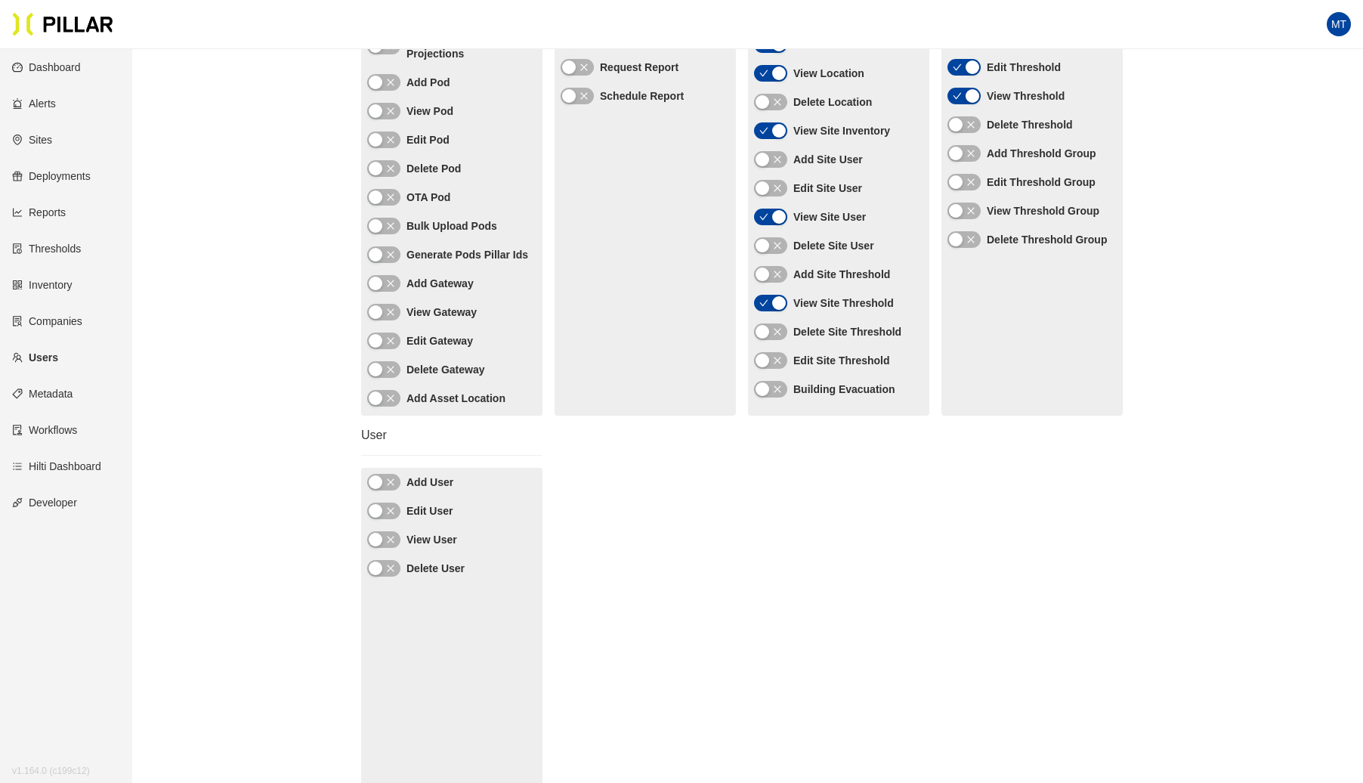
click at [768, 269] on div "button" at bounding box center [763, 274] width 14 height 14
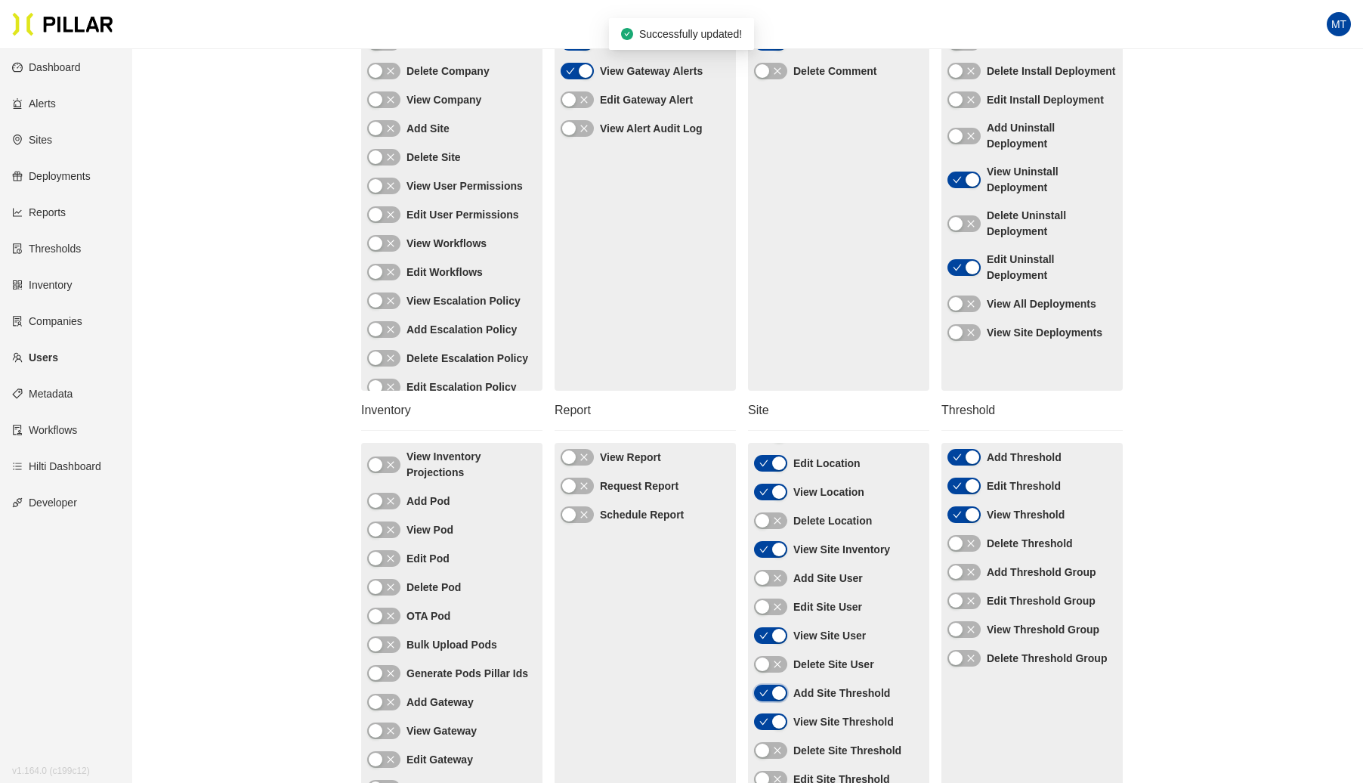
scroll to position [252, 0]
click at [571, 459] on div "button" at bounding box center [569, 458] width 14 height 14
click at [577, 484] on button "button" at bounding box center [577, 486] width 33 height 17
click at [577, 513] on button "button" at bounding box center [577, 515] width 33 height 17
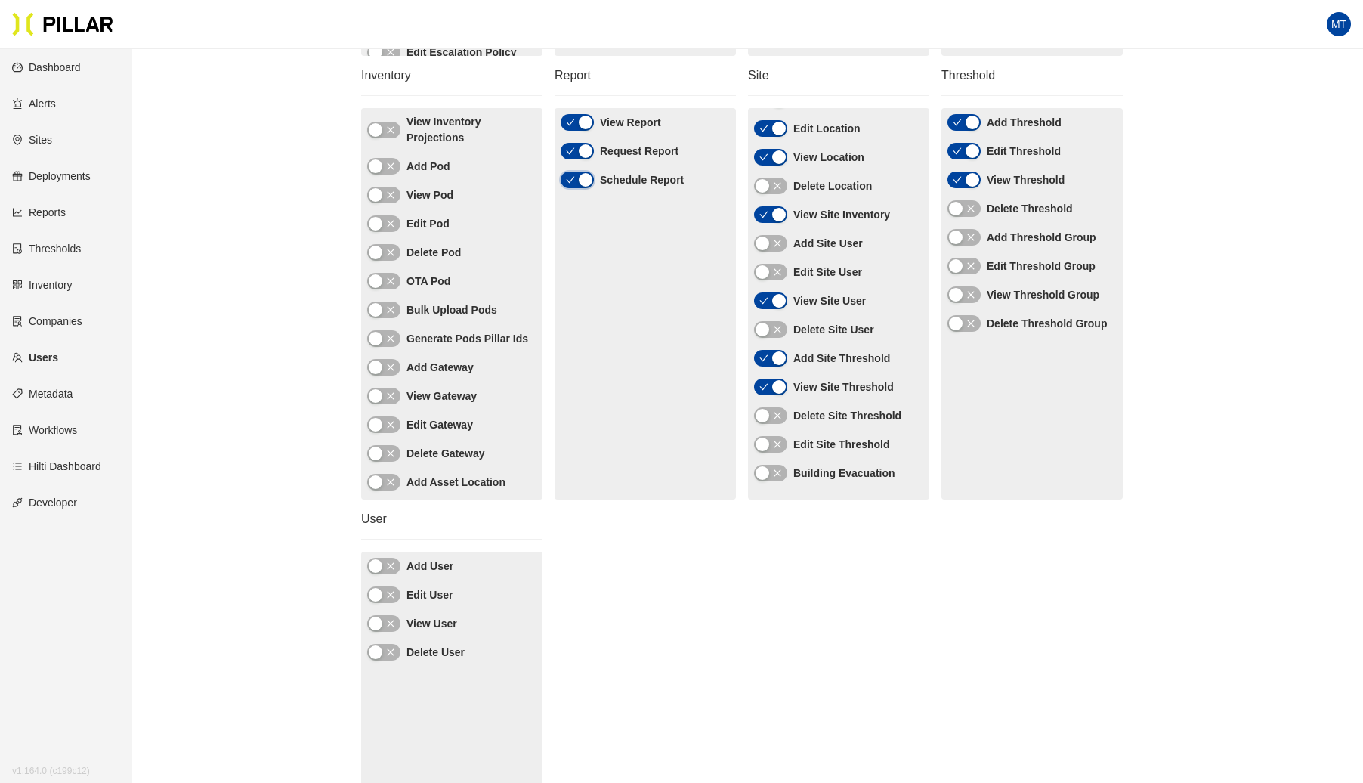
scroll to position [585, 0]
click at [383, 163] on button "button" at bounding box center [383, 168] width 33 height 17
click at [378, 192] on div "button" at bounding box center [376, 197] width 14 height 14
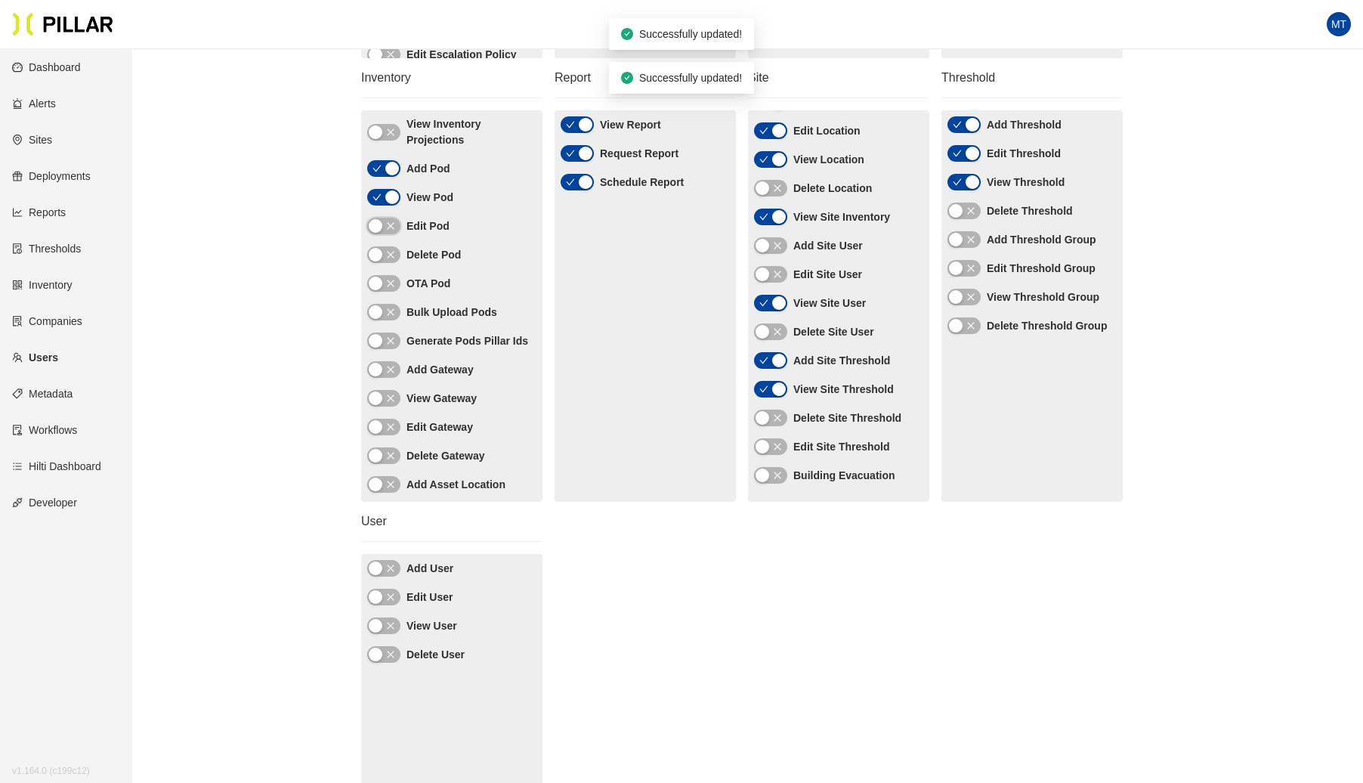
click at [379, 231] on div "button" at bounding box center [376, 226] width 14 height 14
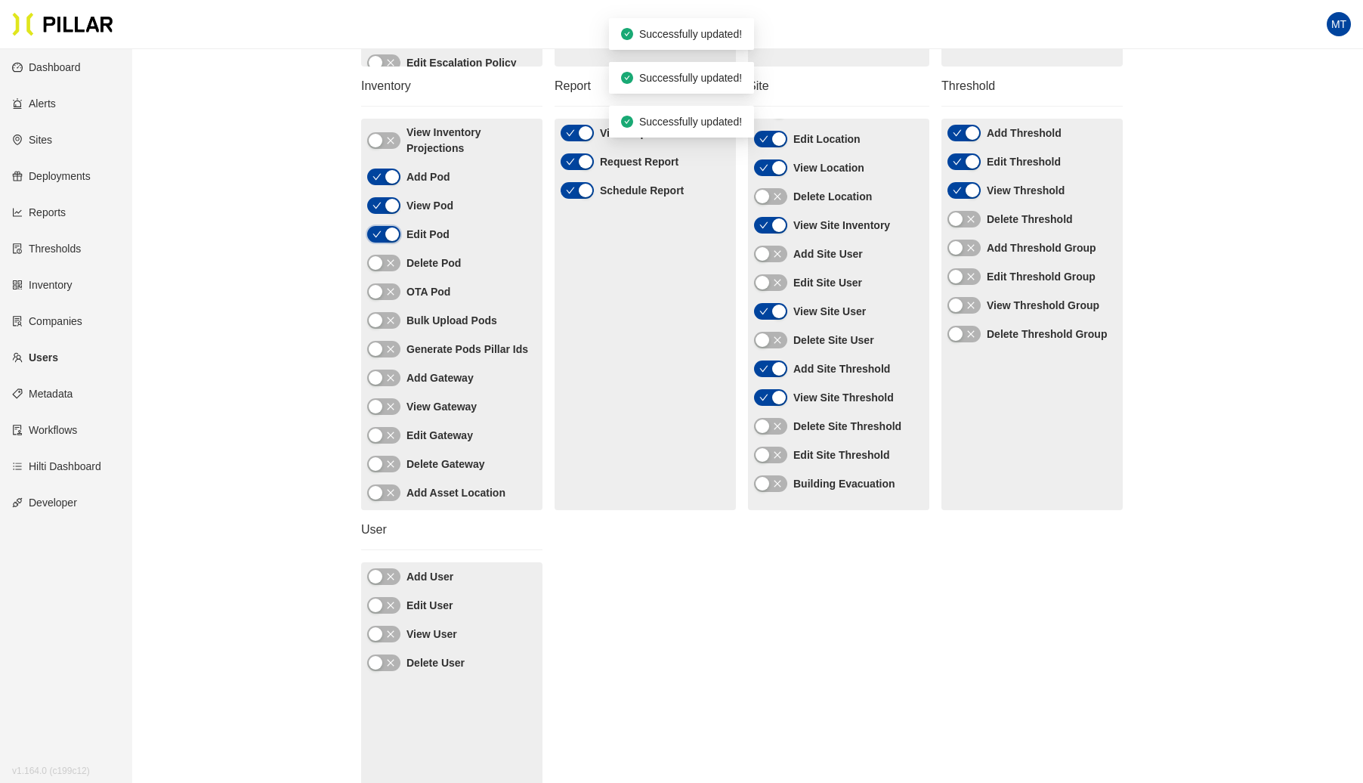
scroll to position [575, 0]
drag, startPoint x: 381, startPoint y: 387, endPoint x: 377, endPoint y: 397, distance: 11.2
click at [380, 386] on div "button" at bounding box center [376, 379] width 14 height 14
click at [377, 414] on button "button" at bounding box center [383, 408] width 33 height 17
click at [374, 443] on div "button" at bounding box center [376, 437] width 14 height 14
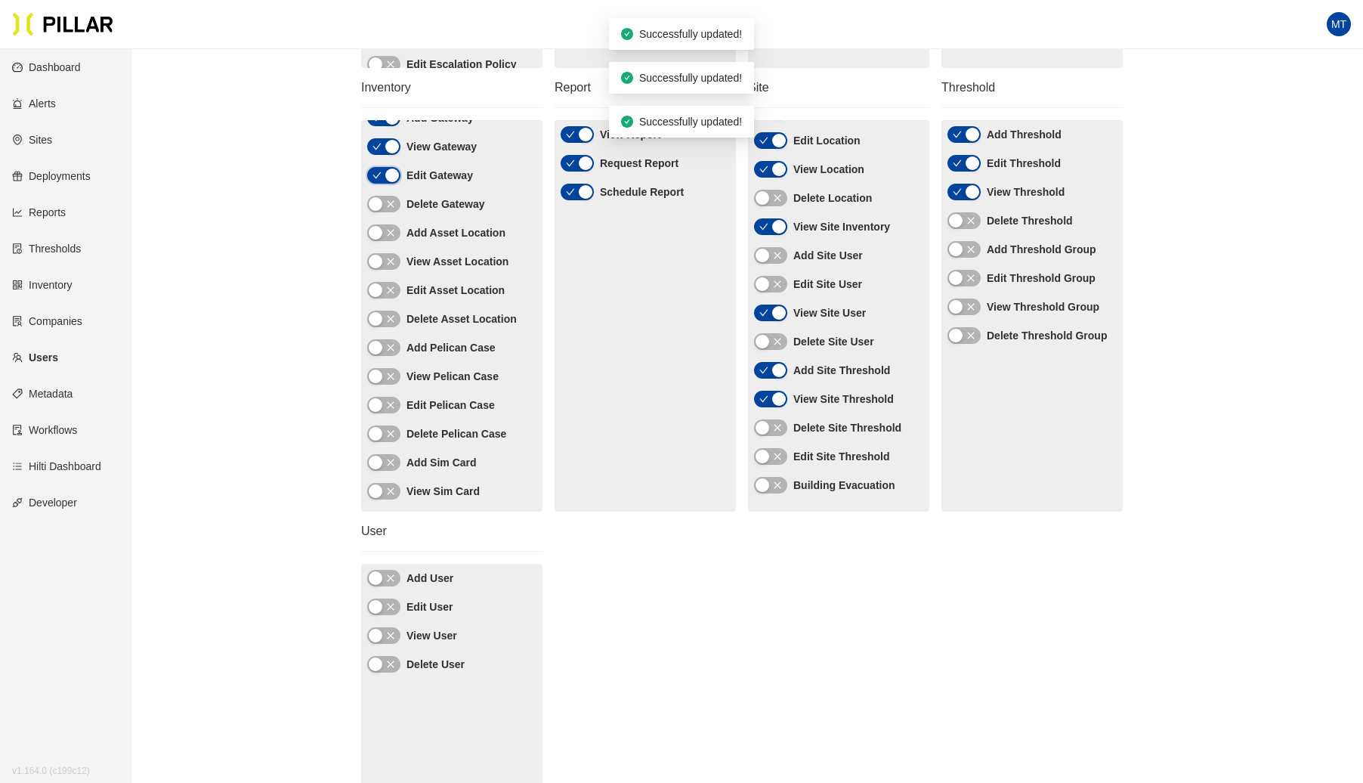
scroll to position [263, 0]
click at [765, 454] on div "button" at bounding box center [763, 457] width 14 height 14
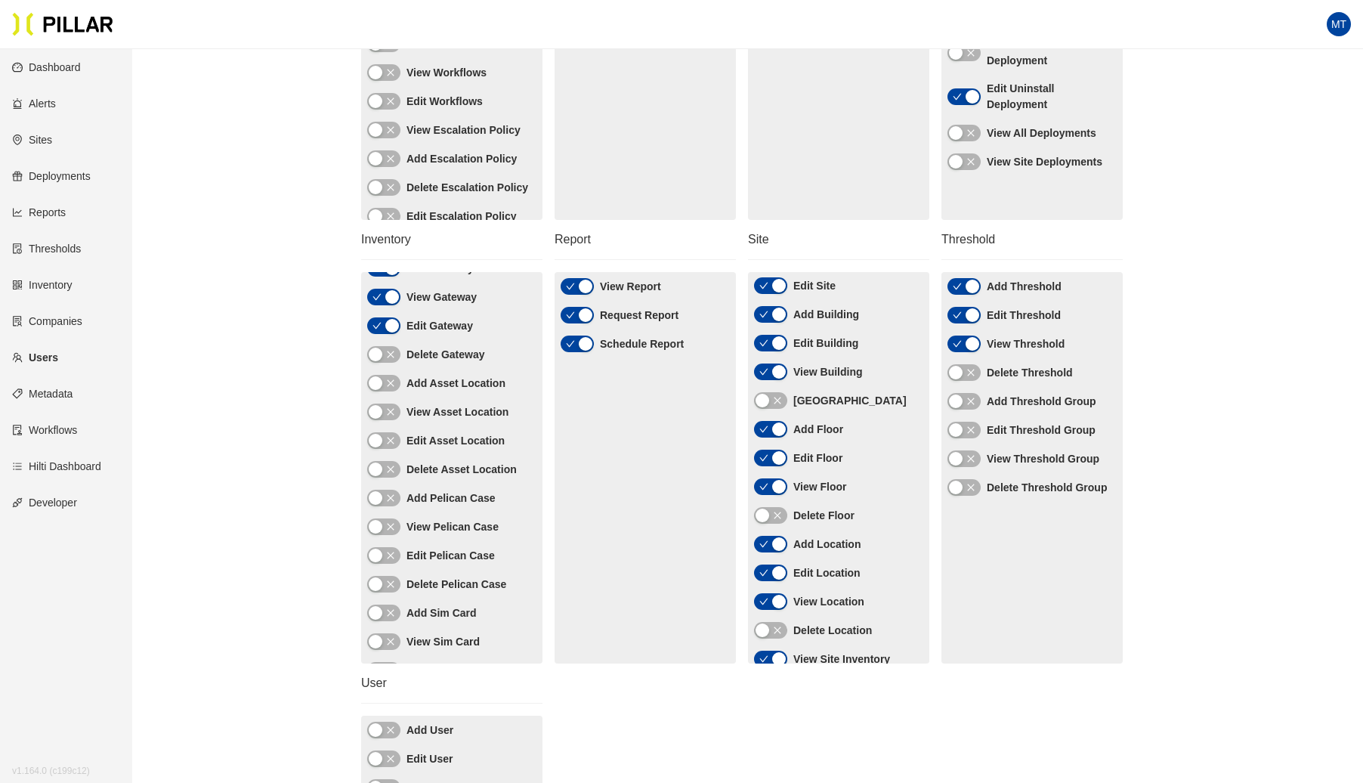
scroll to position [419, 0]
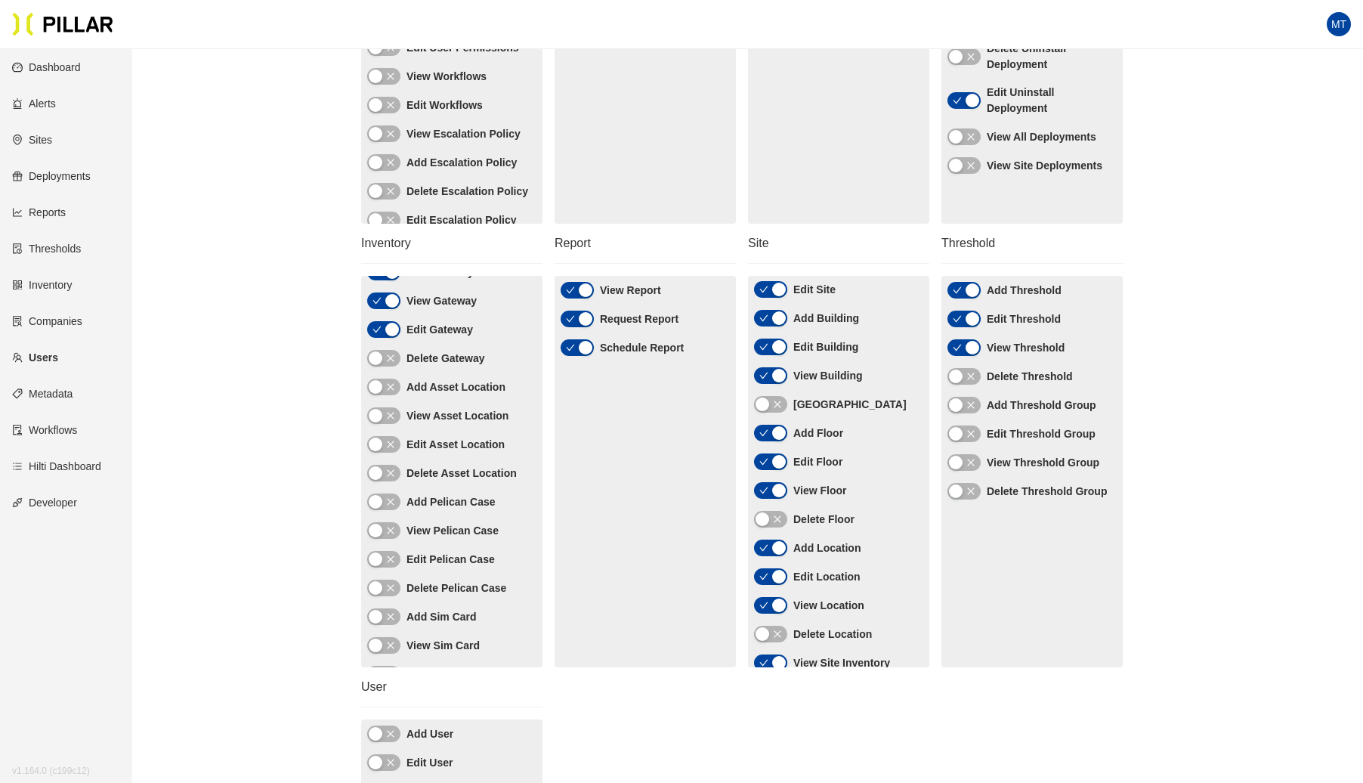
click at [375, 394] on div "button" at bounding box center [376, 387] width 14 height 14
click at [372, 421] on div "View Asset Location" at bounding box center [451, 415] width 169 height 17
click at [380, 424] on button "button" at bounding box center [383, 415] width 33 height 17
click at [377, 451] on div "button" at bounding box center [376, 444] width 14 height 14
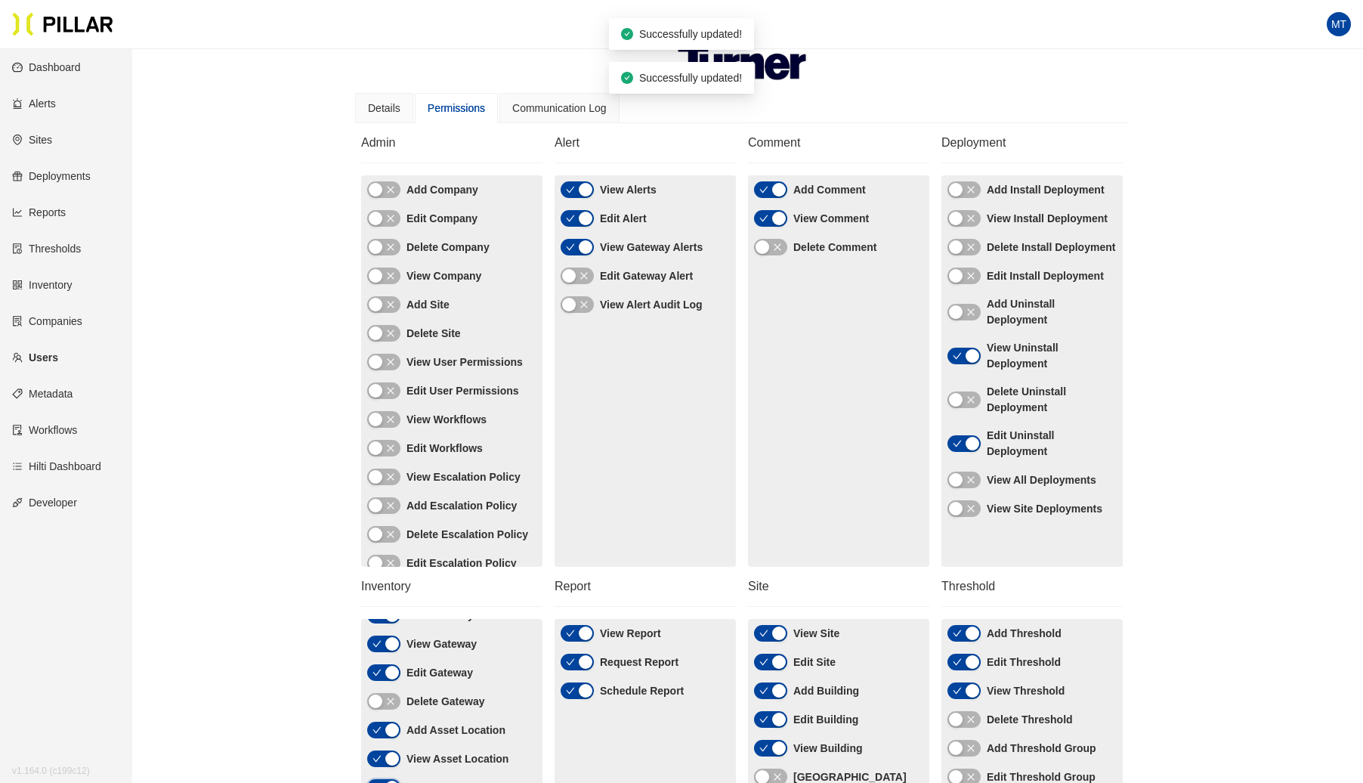
scroll to position [70, 0]
